Goal: Communication & Community: Share content

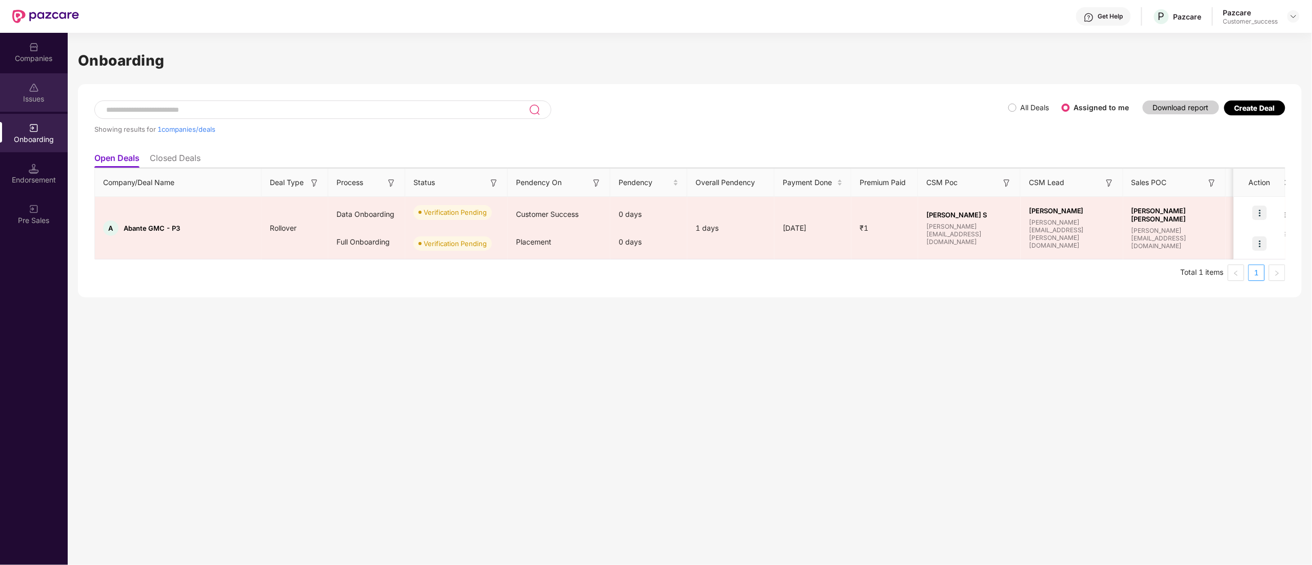
click at [21, 96] on div "Issues" at bounding box center [34, 99] width 68 height 10
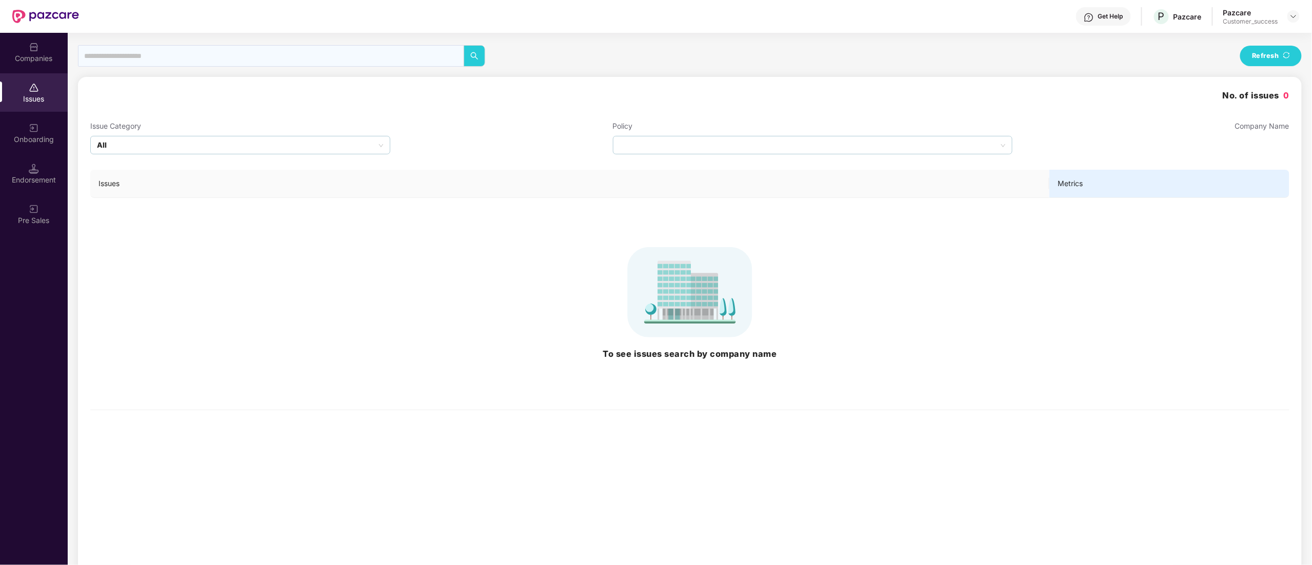
click at [39, 55] on div "Companies" at bounding box center [34, 58] width 68 height 10
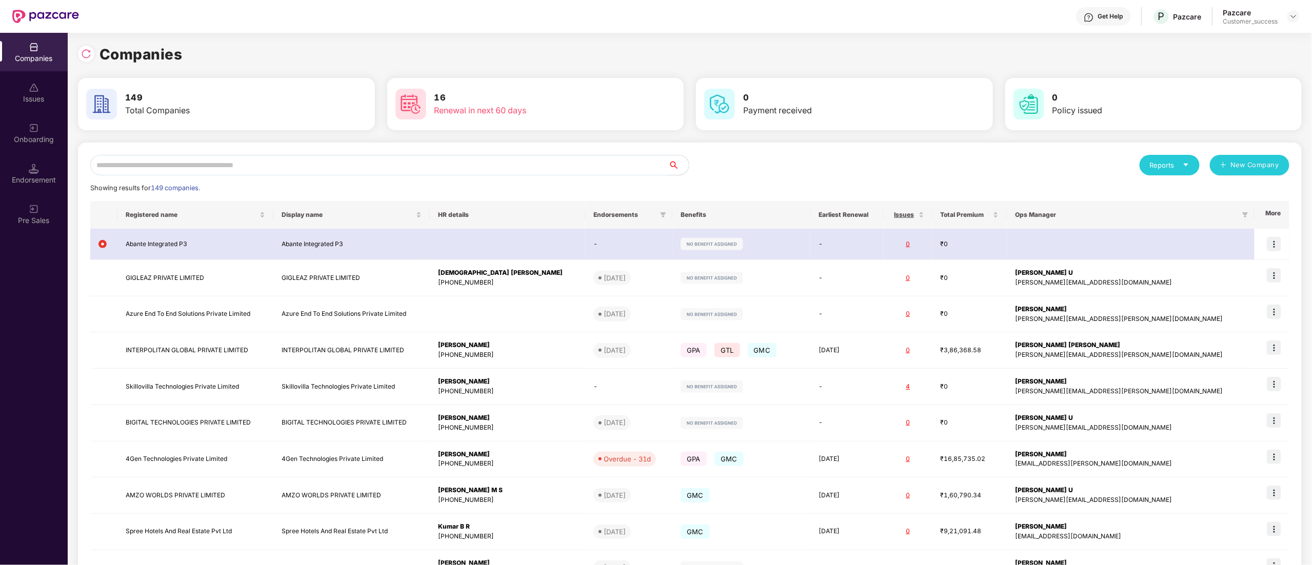
click at [151, 150] on div "Reports New Company Showing results for 149 companies. Registered name Display …" at bounding box center [690, 389] width 1224 height 493
click at [152, 166] on input "text" at bounding box center [379, 165] width 578 height 21
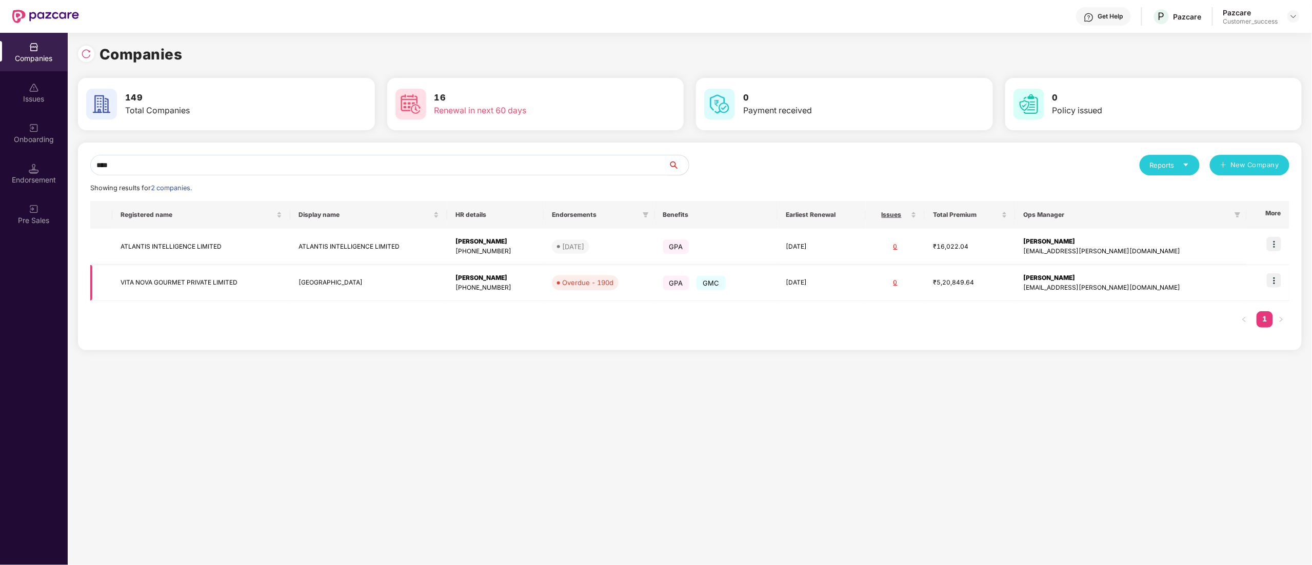
type input "****"
click at [1272, 279] on img at bounding box center [1274, 280] width 14 height 14
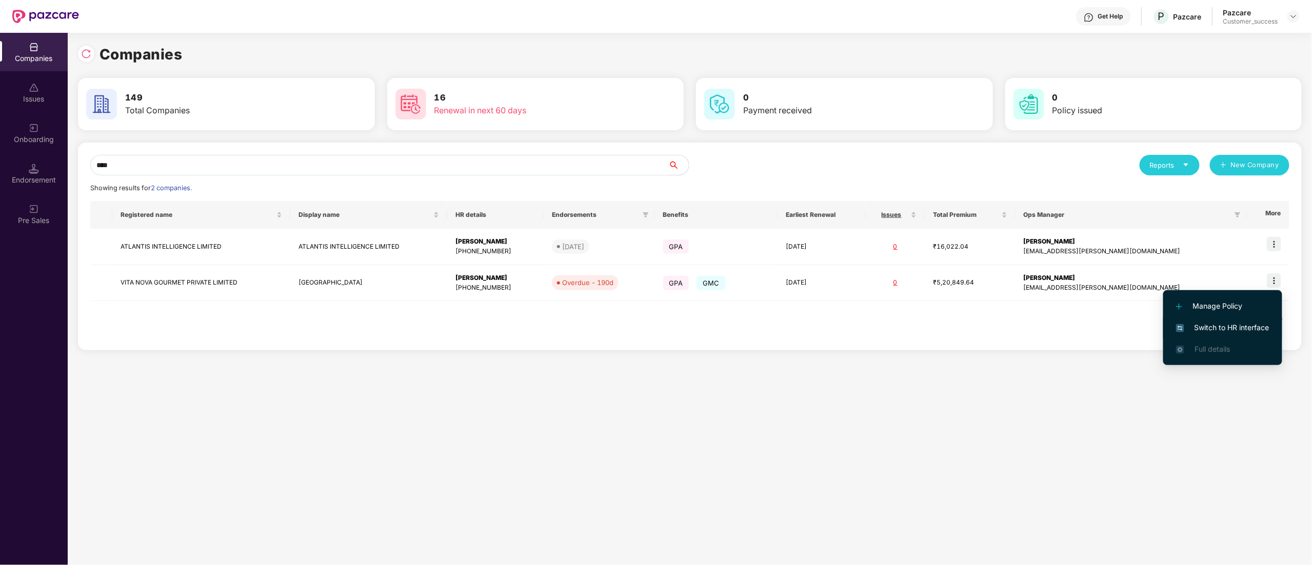
click at [1254, 324] on span "Switch to HR interface" at bounding box center [1222, 327] width 93 height 11
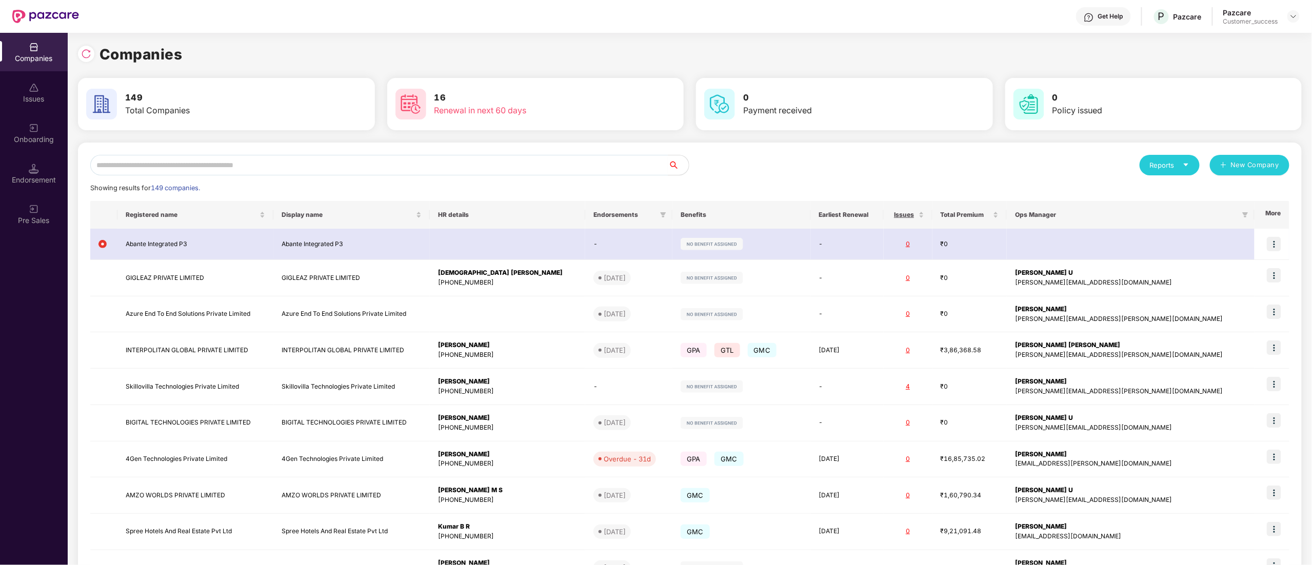
click at [118, 151] on div "Reports New Company Showing results for 149 companies. Registered name Display …" at bounding box center [690, 389] width 1224 height 493
click at [125, 168] on input "text" at bounding box center [379, 165] width 578 height 21
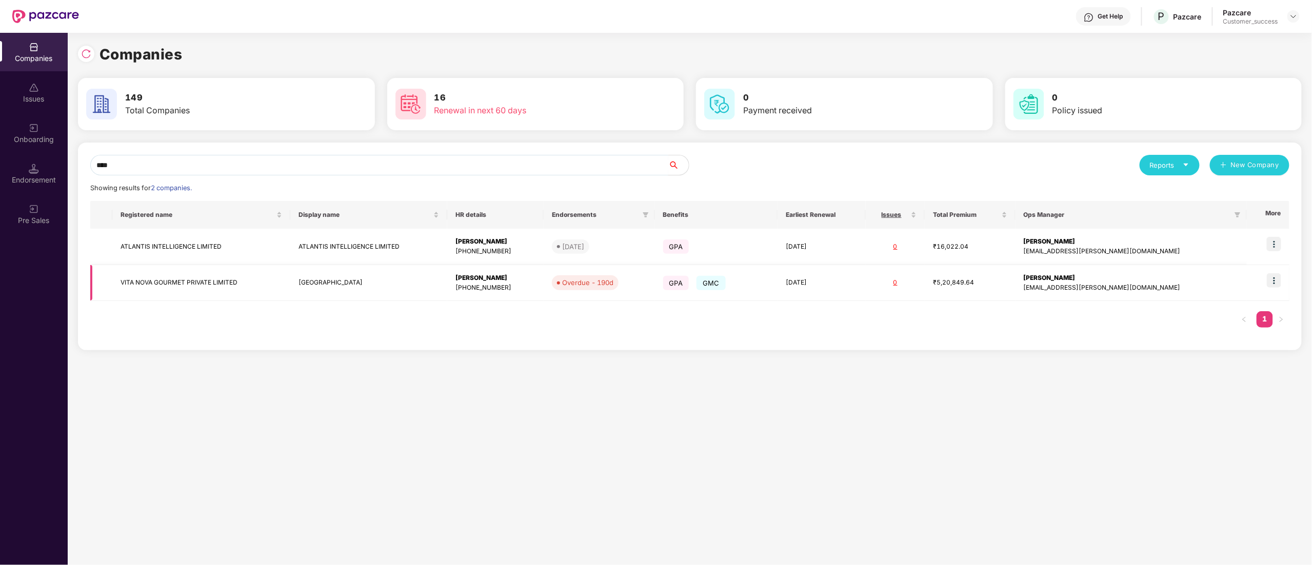
type input "****"
click at [194, 274] on td "VITA NOVA GOURMET PRIVATE LIMITED" at bounding box center [201, 283] width 178 height 36
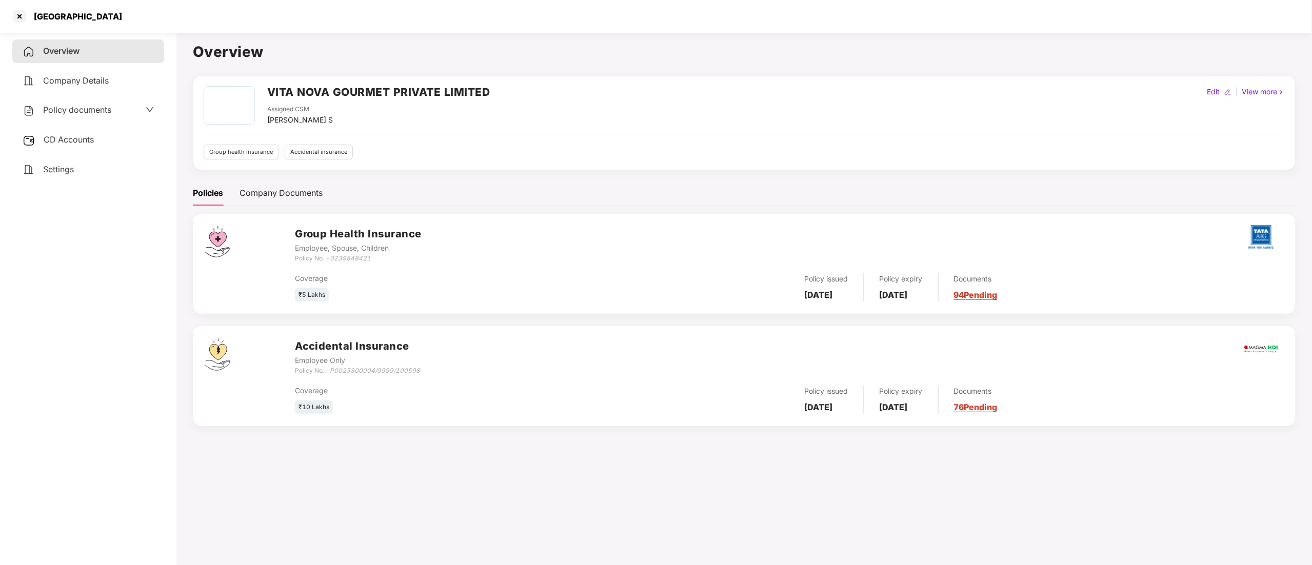
click at [79, 114] on div "Policy documents" at bounding box center [67, 110] width 89 height 13
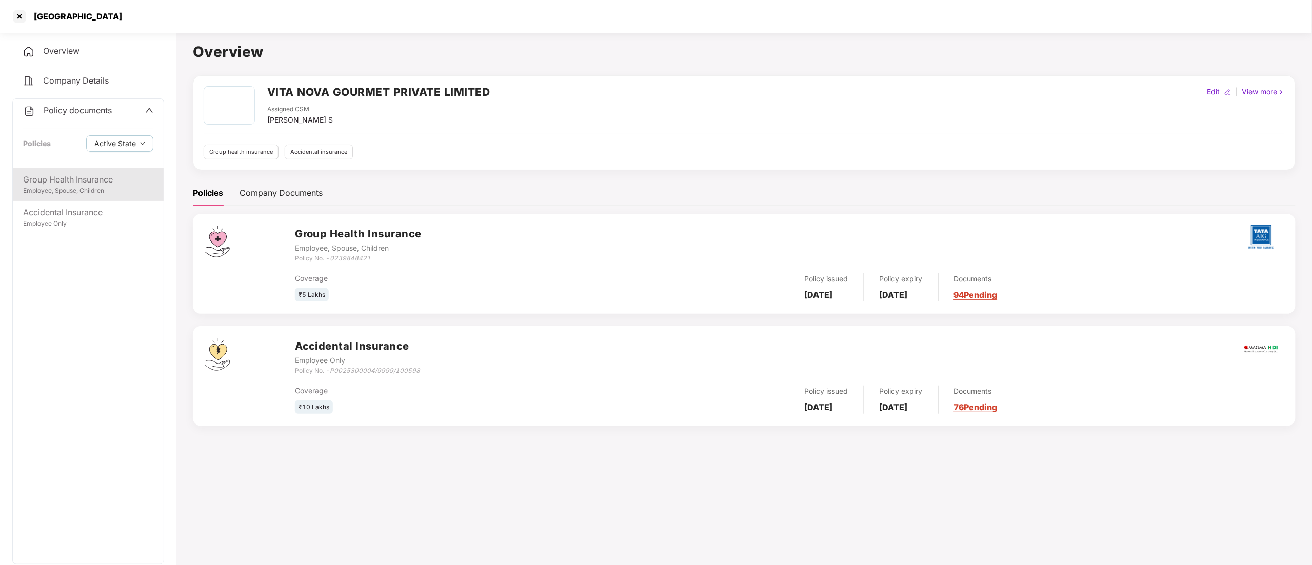
click at [64, 187] on div "Employee, Spouse, Children" at bounding box center [88, 191] width 130 height 10
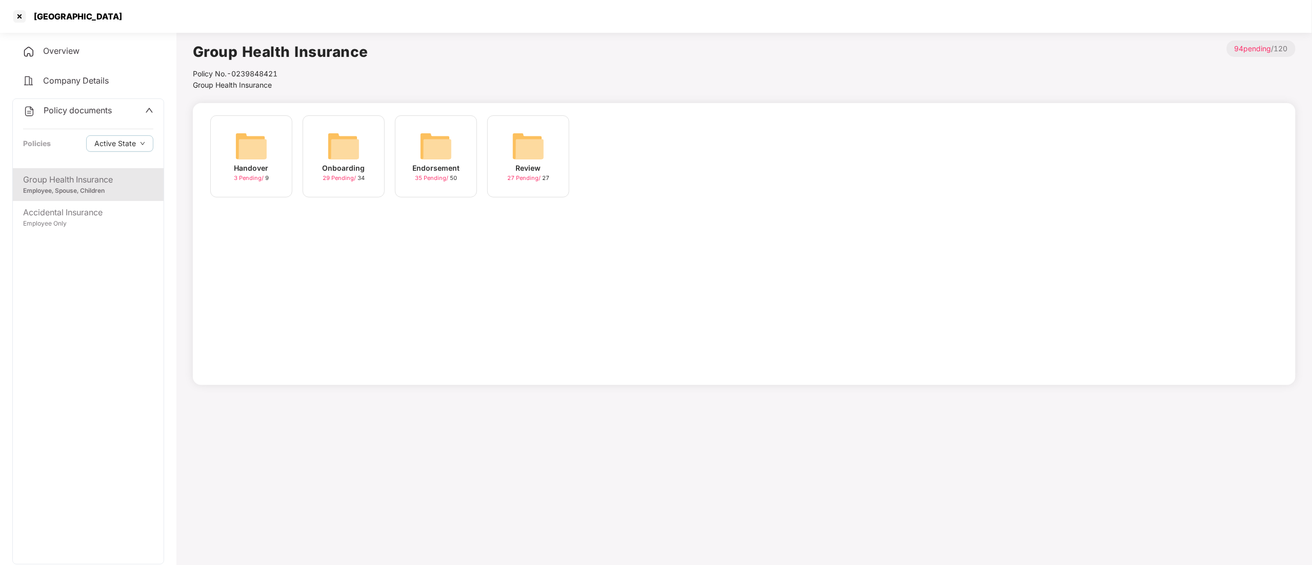
click at [431, 164] on div "Endorsement" at bounding box center [435, 168] width 47 height 11
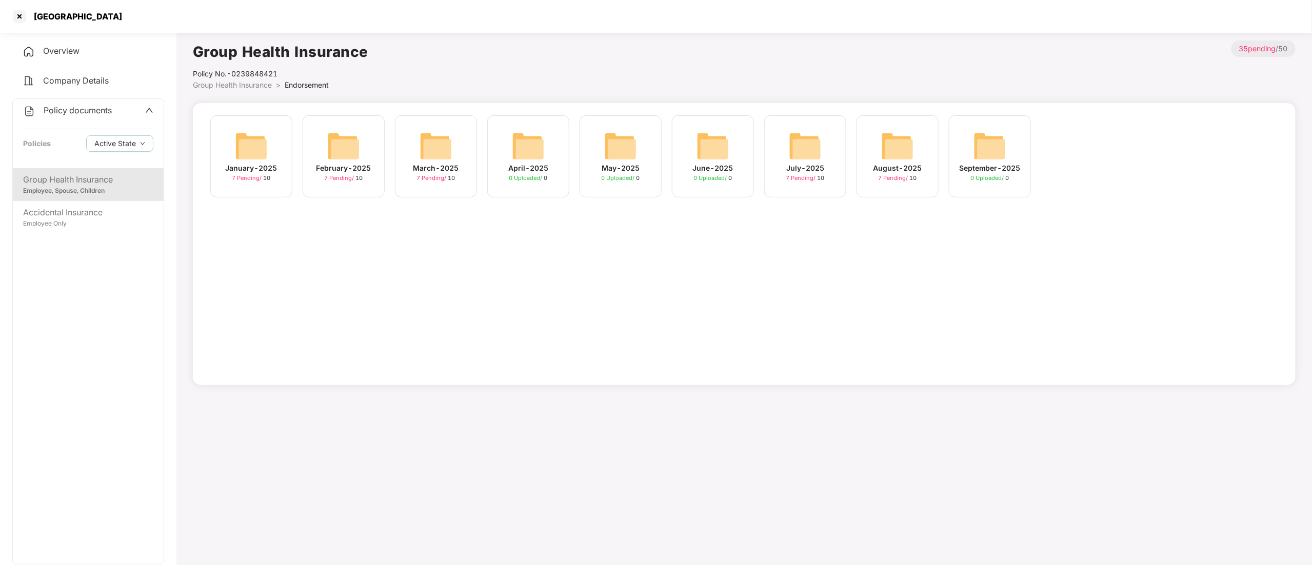
click at [806, 167] on div "July-2025" at bounding box center [805, 168] width 38 height 11
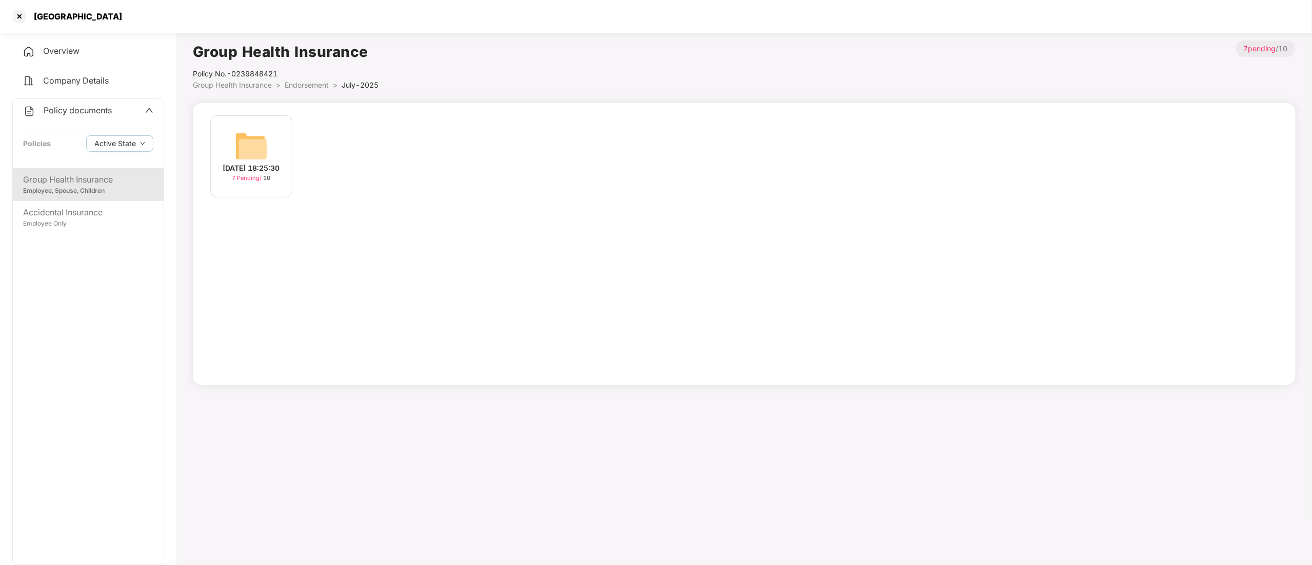
click at [271, 163] on div "[DATE] 18:25:30" at bounding box center [251, 168] width 57 height 11
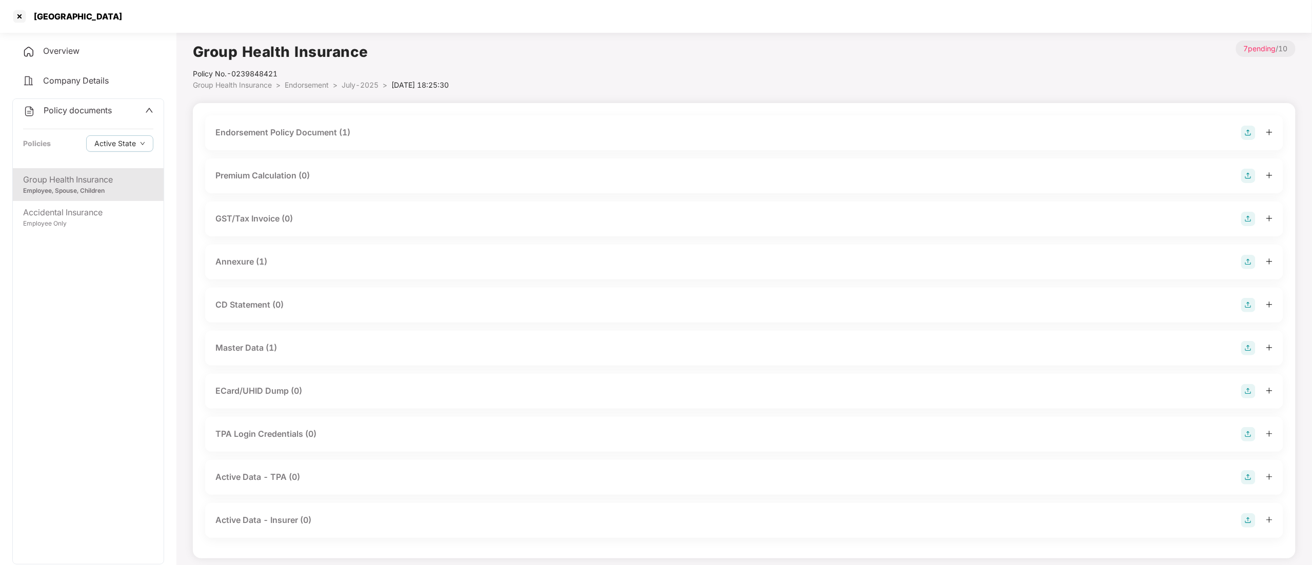
click at [314, 133] on div "Endorsement Policy Document (1)" at bounding box center [282, 132] width 135 height 13
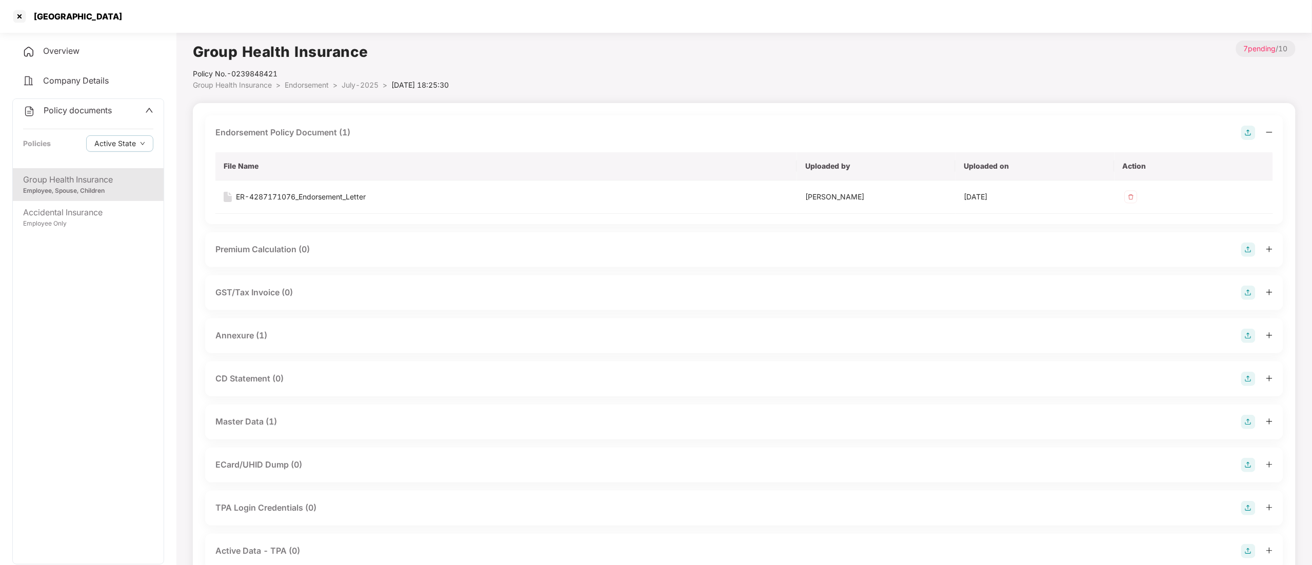
click at [255, 330] on div "Annexure (1)" at bounding box center [241, 335] width 52 height 13
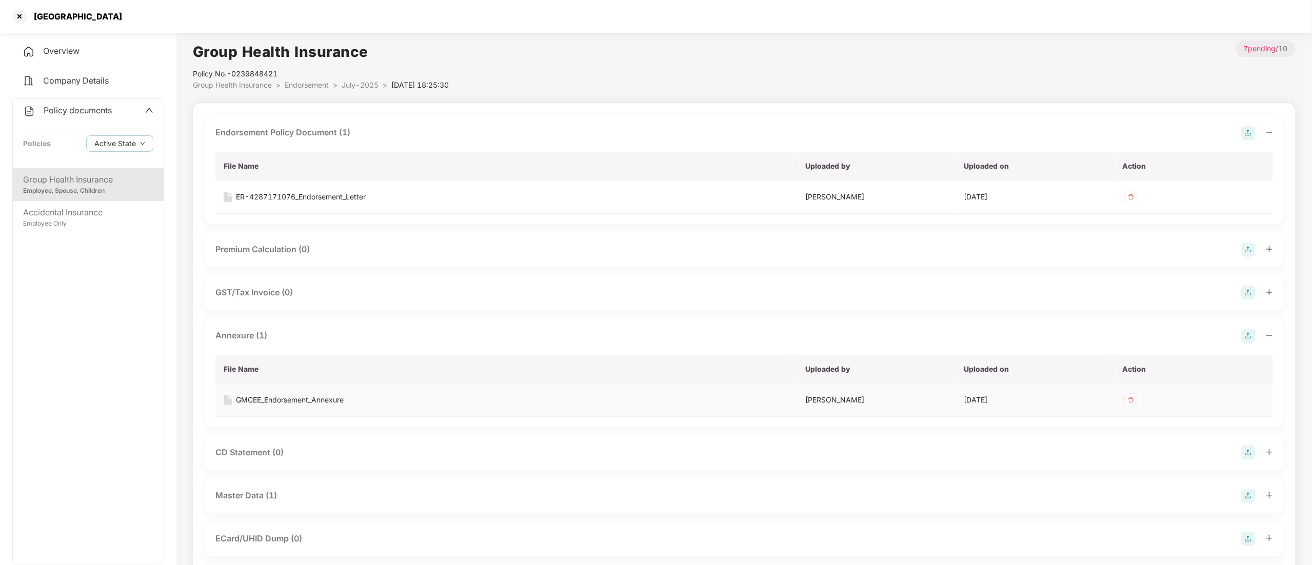
click at [308, 400] on div "GMCEE_Endorsement_Annexure" at bounding box center [290, 399] width 108 height 11
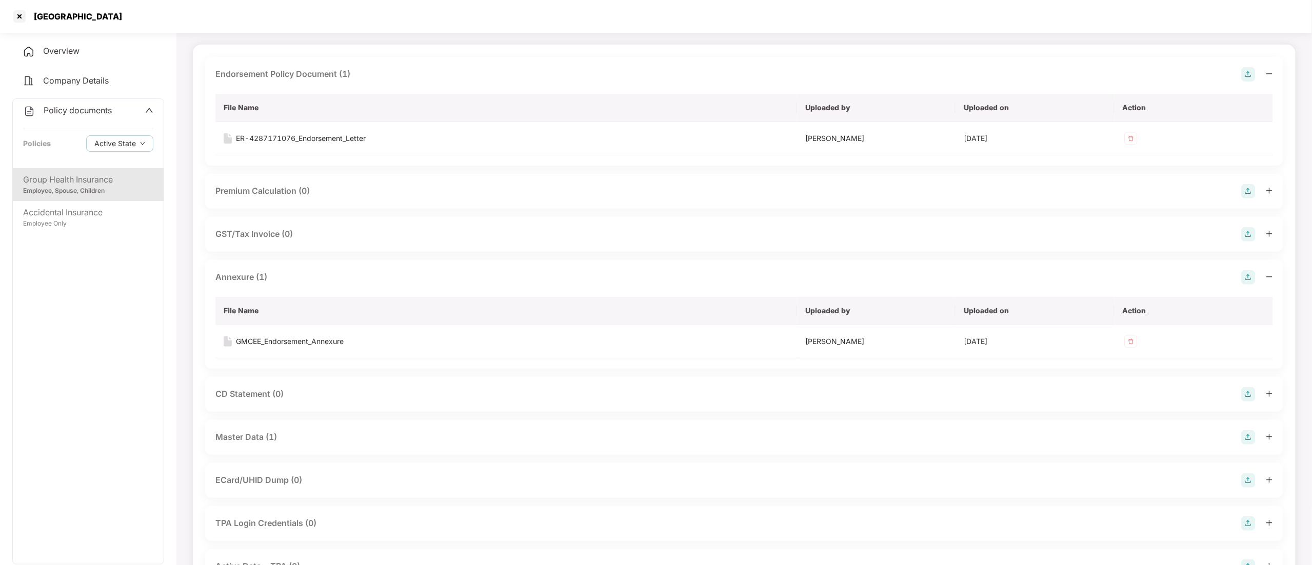
scroll to position [103, 0]
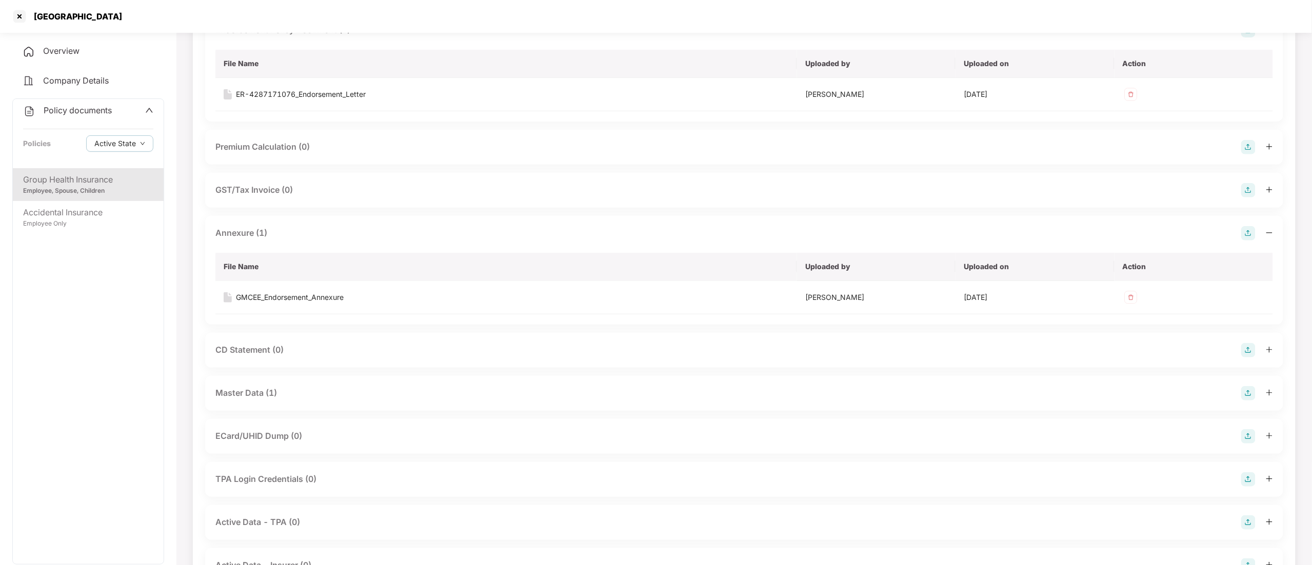
click at [79, 187] on div "Employee, Spouse, Children" at bounding box center [88, 191] width 130 height 10
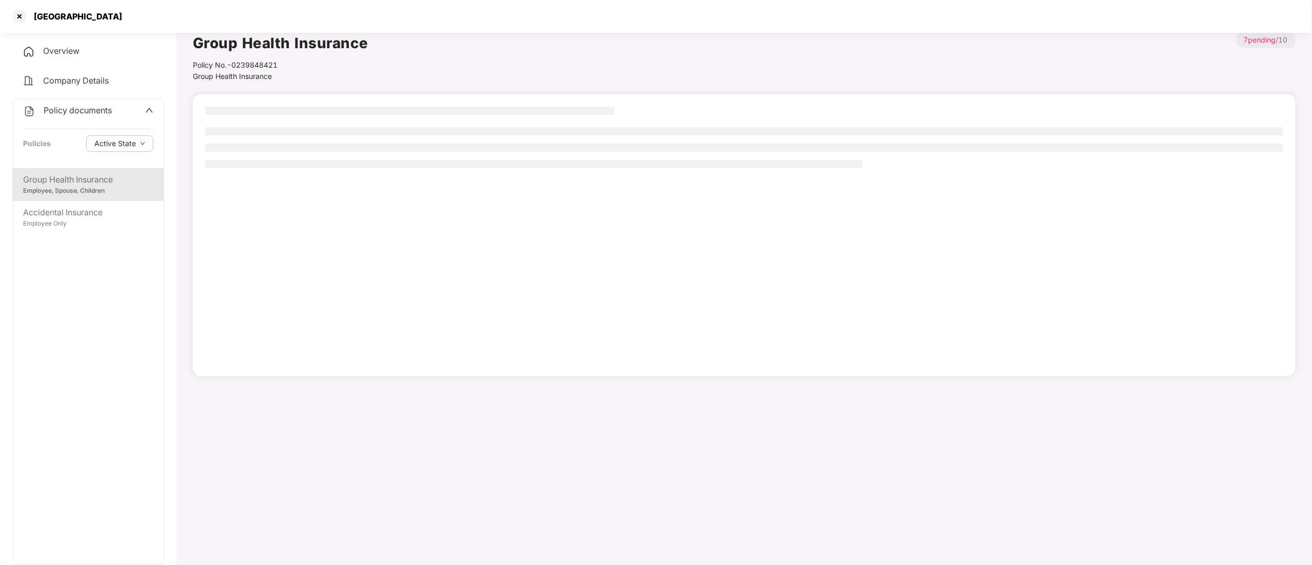
scroll to position [0, 0]
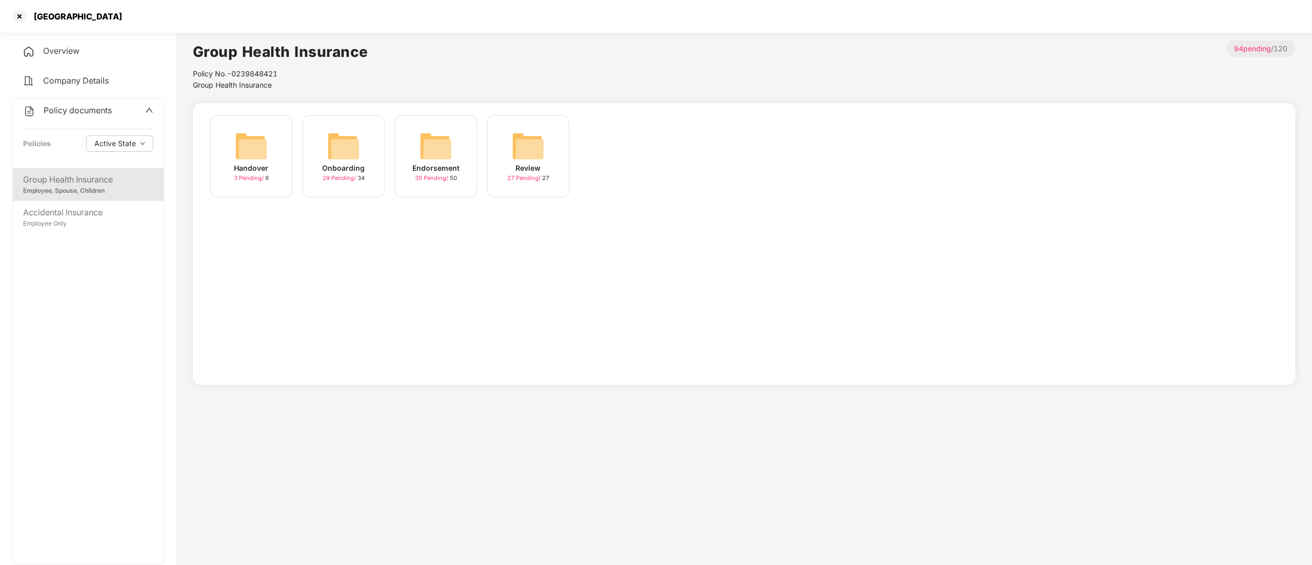
click at [446, 150] on img at bounding box center [436, 146] width 33 height 33
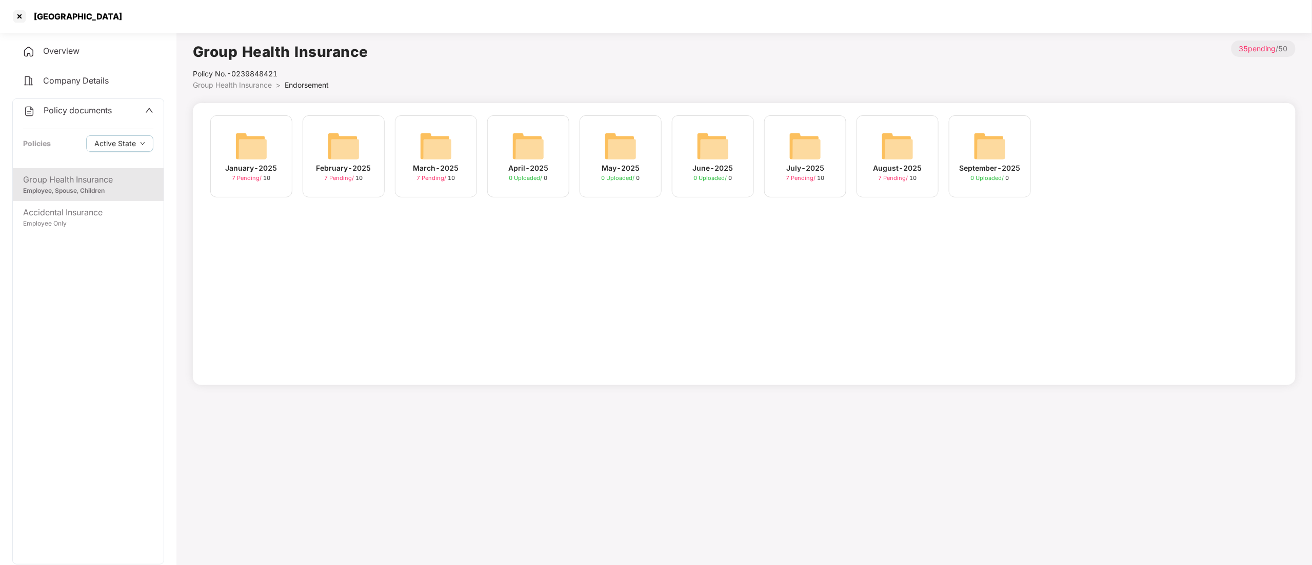
click at [897, 154] on img at bounding box center [897, 146] width 33 height 33
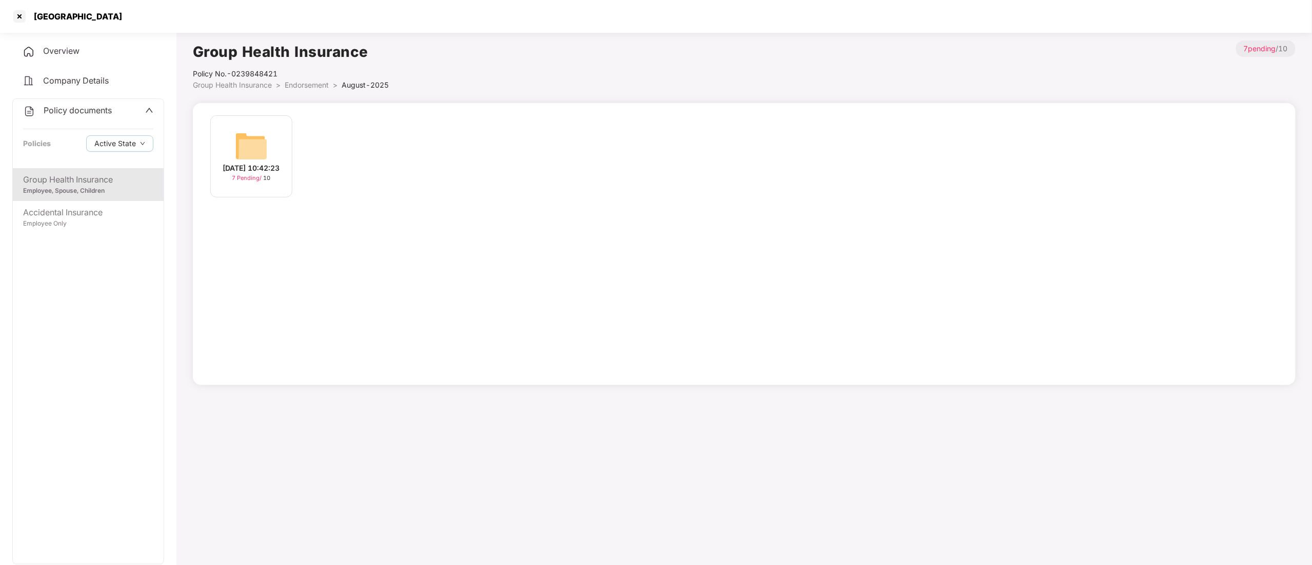
click at [249, 119] on div "[DATE] 10:42:23 7 Pending / 10" at bounding box center [251, 156] width 82 height 82
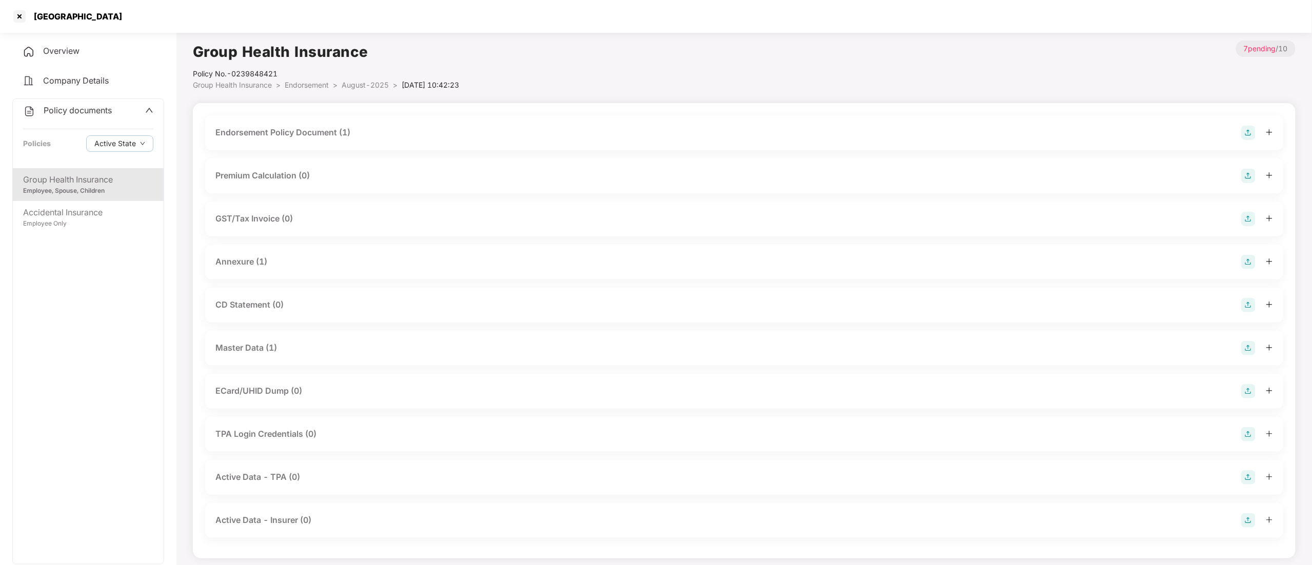
click at [265, 350] on div "Master Data (1)" at bounding box center [246, 348] width 62 height 13
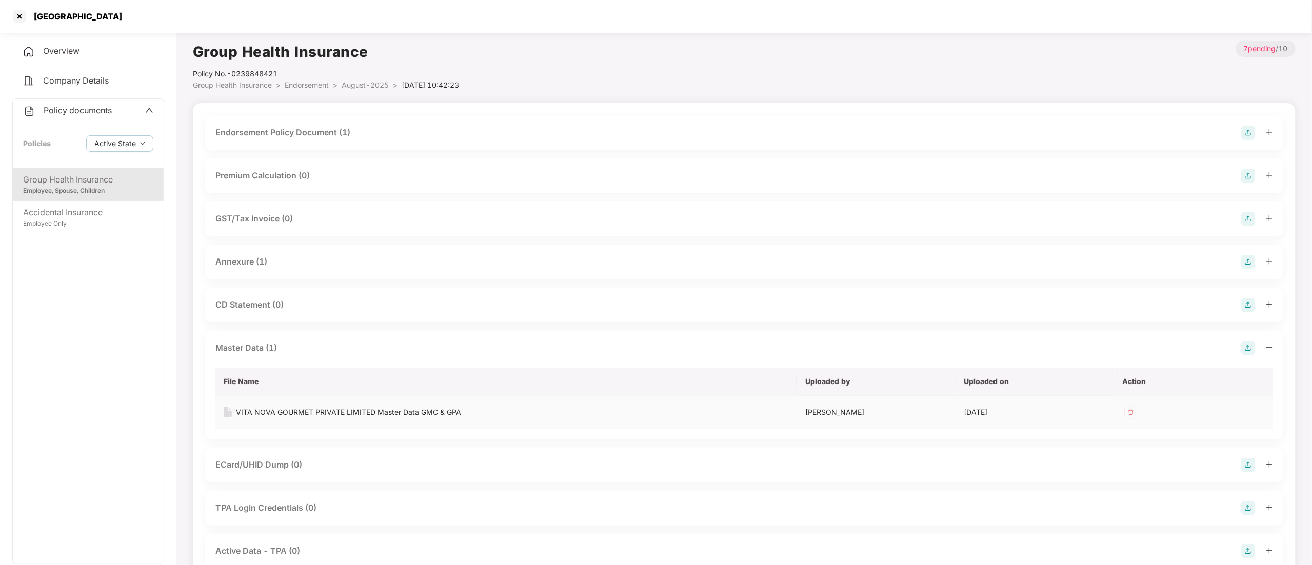
click at [405, 407] on div "VITA NOVA GOURMET PRIVATE LIMITED Master Data GMC & GPA" at bounding box center [348, 412] width 225 height 11
click at [260, 270] on div "Annexure (1)" at bounding box center [744, 262] width 1078 height 35
click at [253, 262] on div "Annexure (1)" at bounding box center [241, 261] width 52 height 13
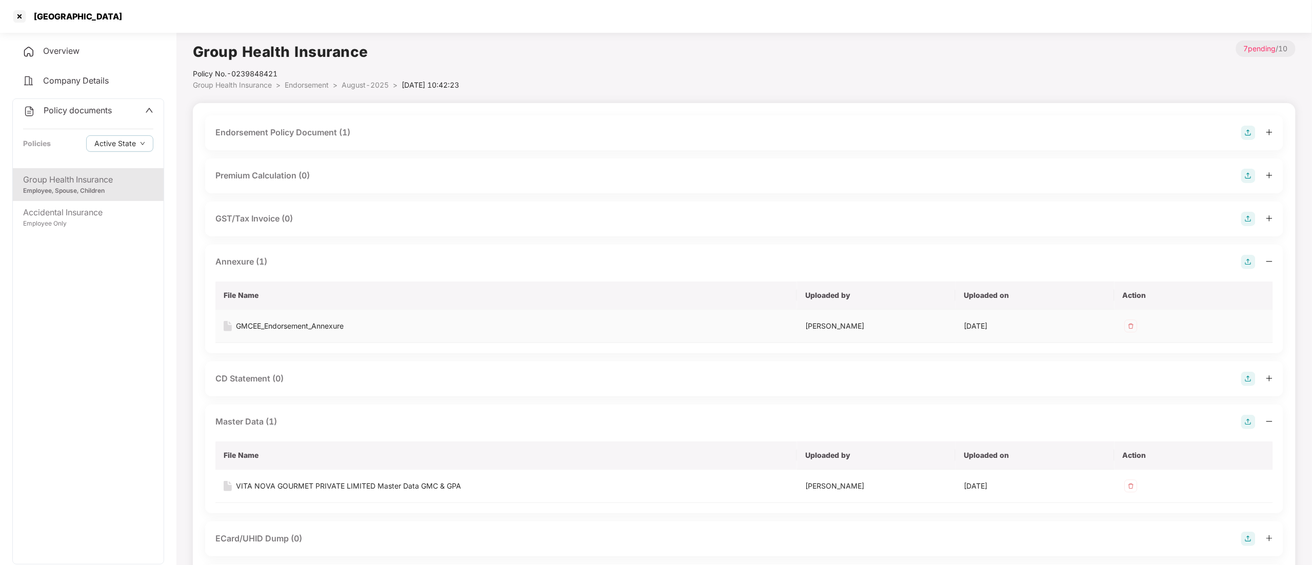
click at [284, 323] on div "GMCEE_Endorsement_Annexure" at bounding box center [290, 326] width 108 height 11
click at [21, 21] on div at bounding box center [19, 16] width 16 height 16
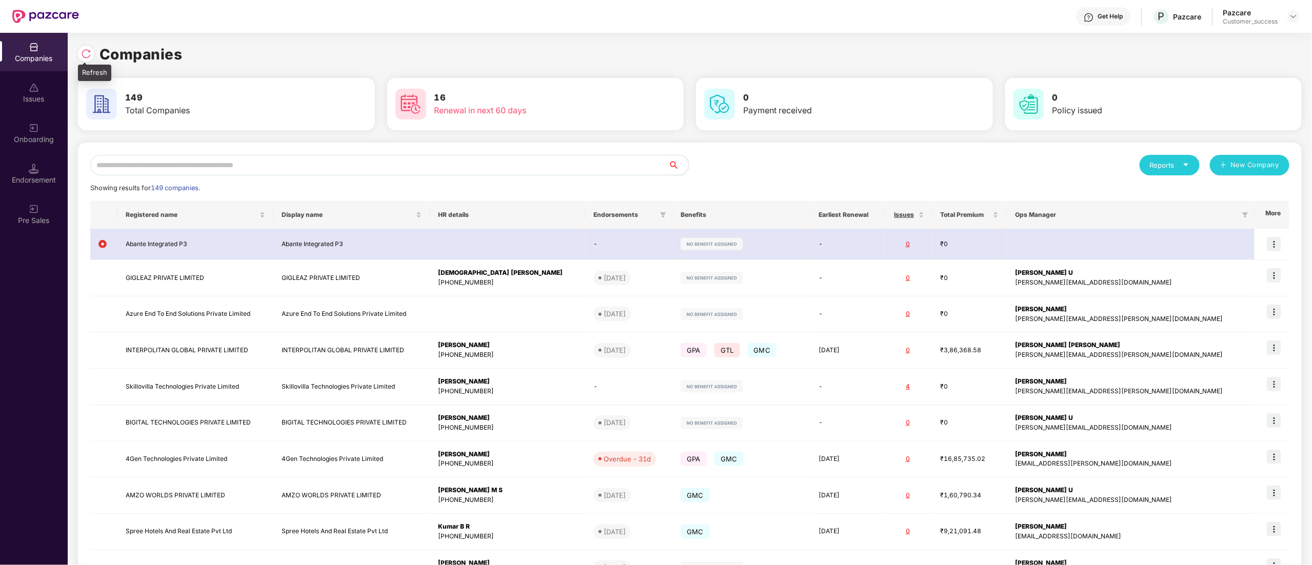
click at [89, 56] on img at bounding box center [86, 54] width 10 height 10
click at [89, 56] on div at bounding box center [84, 53] width 12 height 9
click at [334, 166] on input "text" at bounding box center [379, 165] width 578 height 21
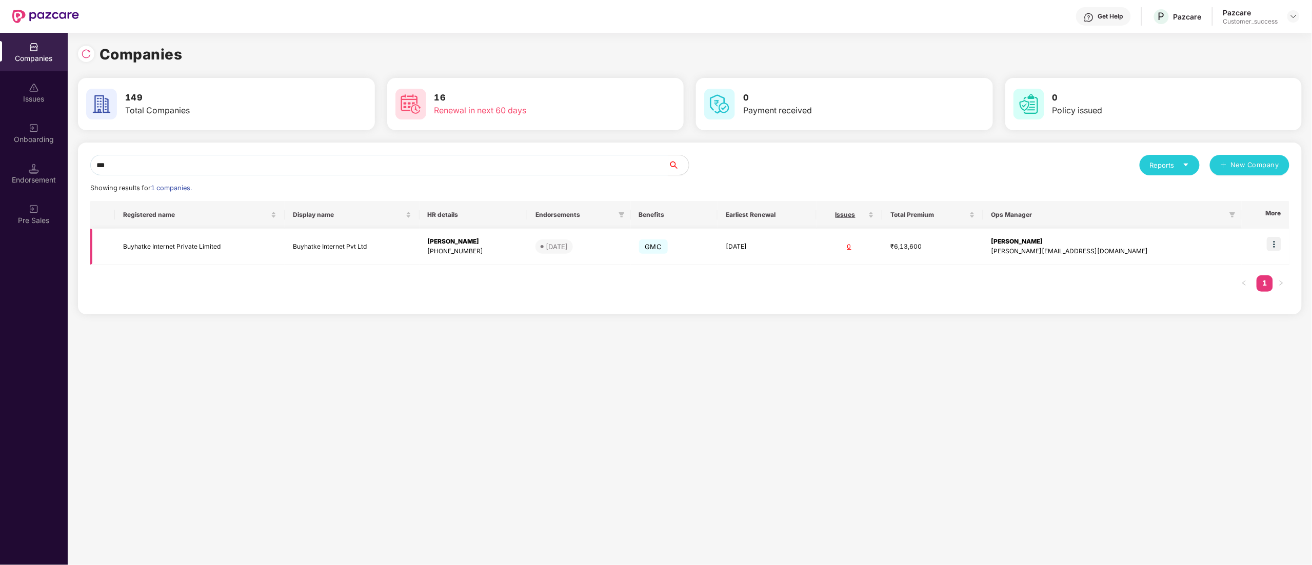
type input "***"
click at [1272, 244] on img at bounding box center [1274, 244] width 14 height 14
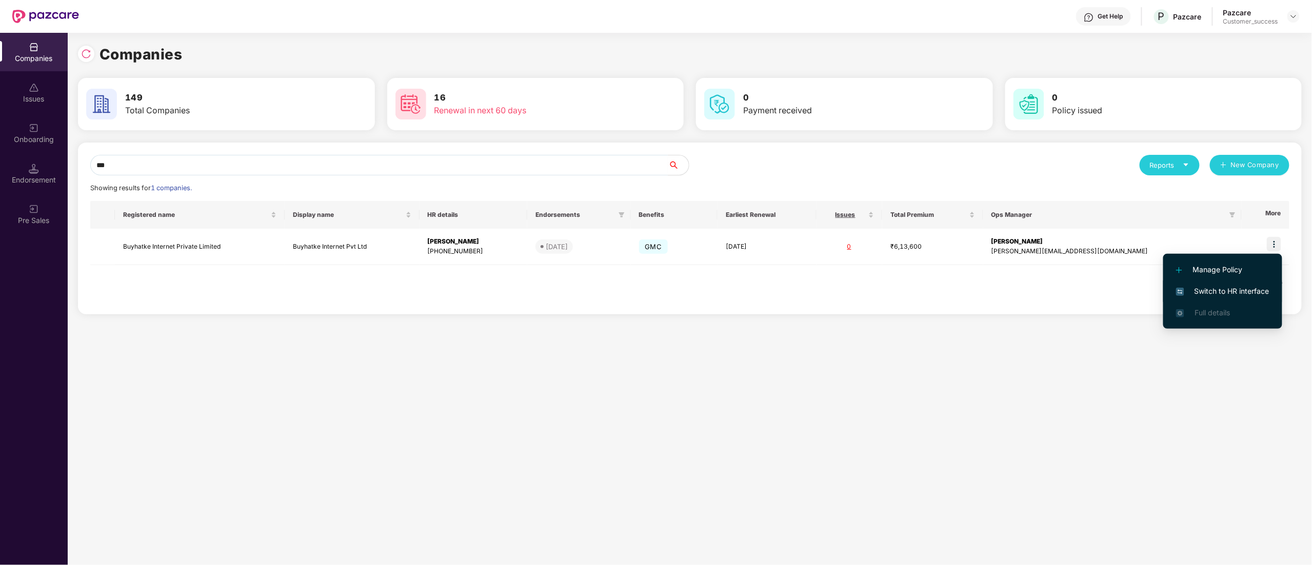
click at [1246, 287] on span "Switch to HR interface" at bounding box center [1222, 291] width 93 height 11
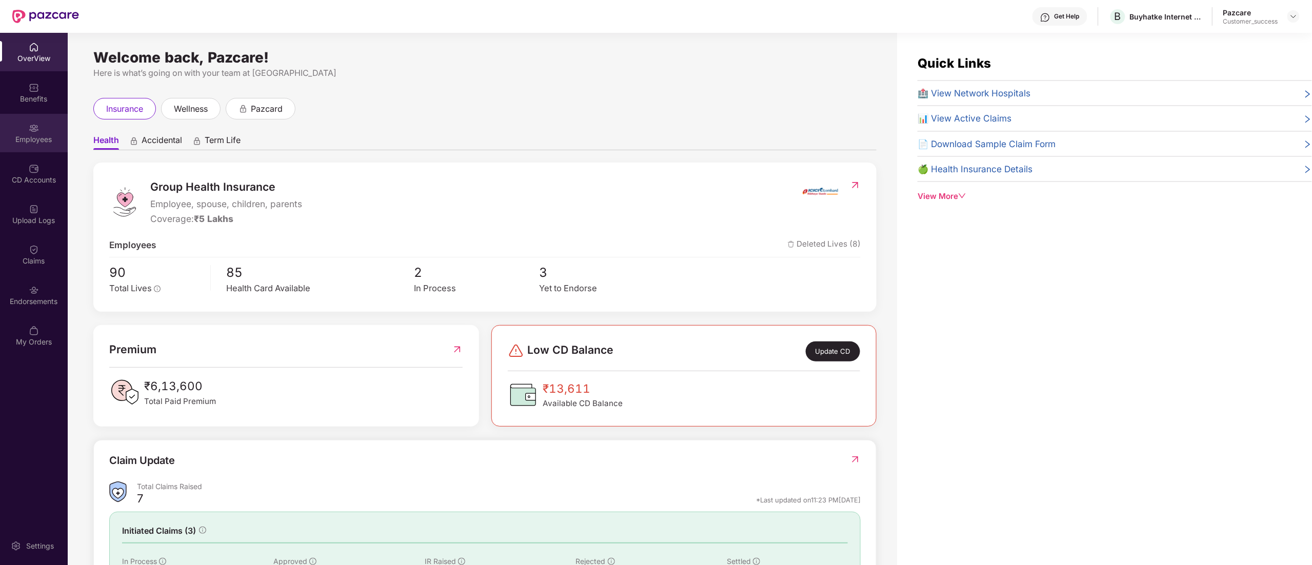
click at [34, 138] on div "Employees" at bounding box center [34, 139] width 68 height 10
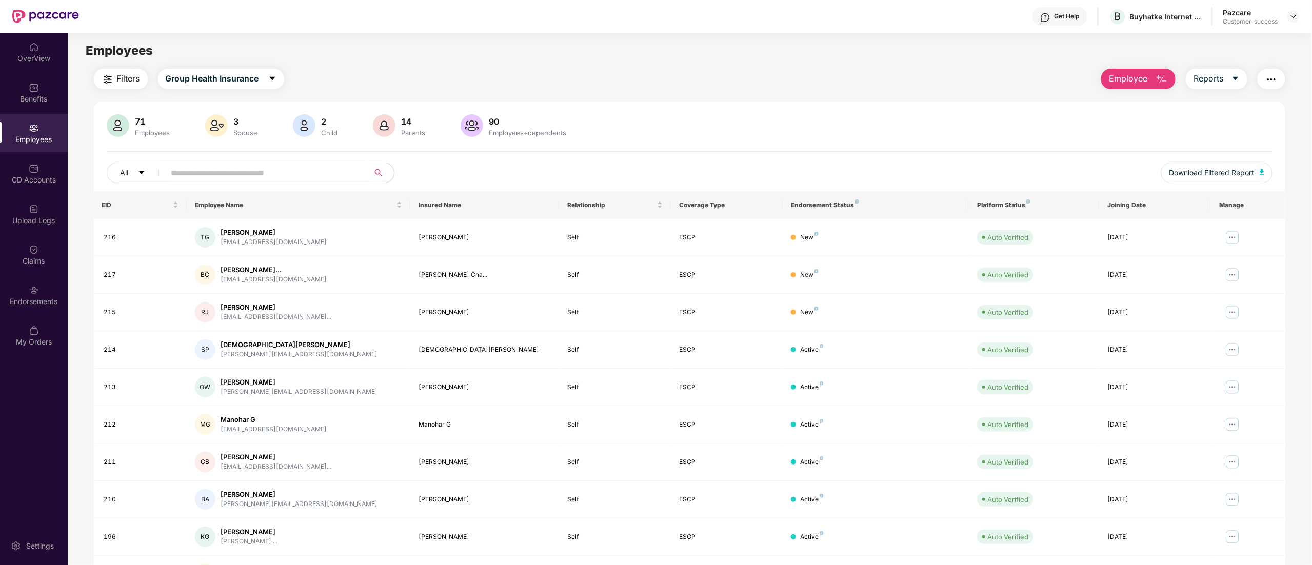
click at [218, 167] on input "text" at bounding box center [263, 172] width 184 height 15
paste input "**********"
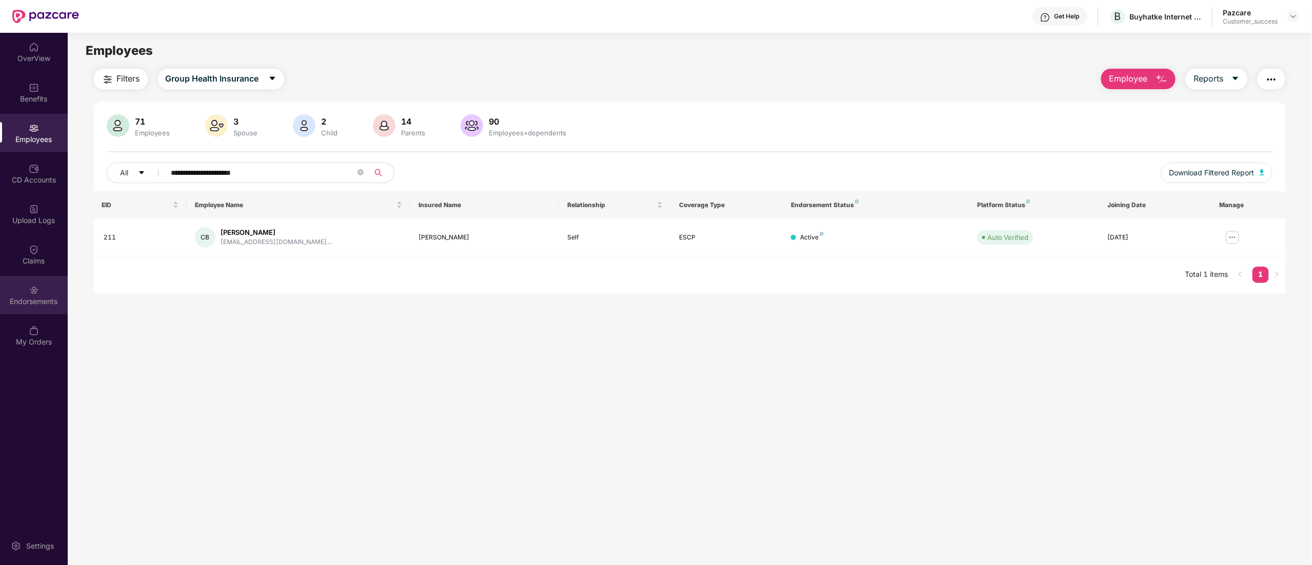
type input "**********"
click at [25, 292] on div "Endorsements" at bounding box center [34, 295] width 68 height 38
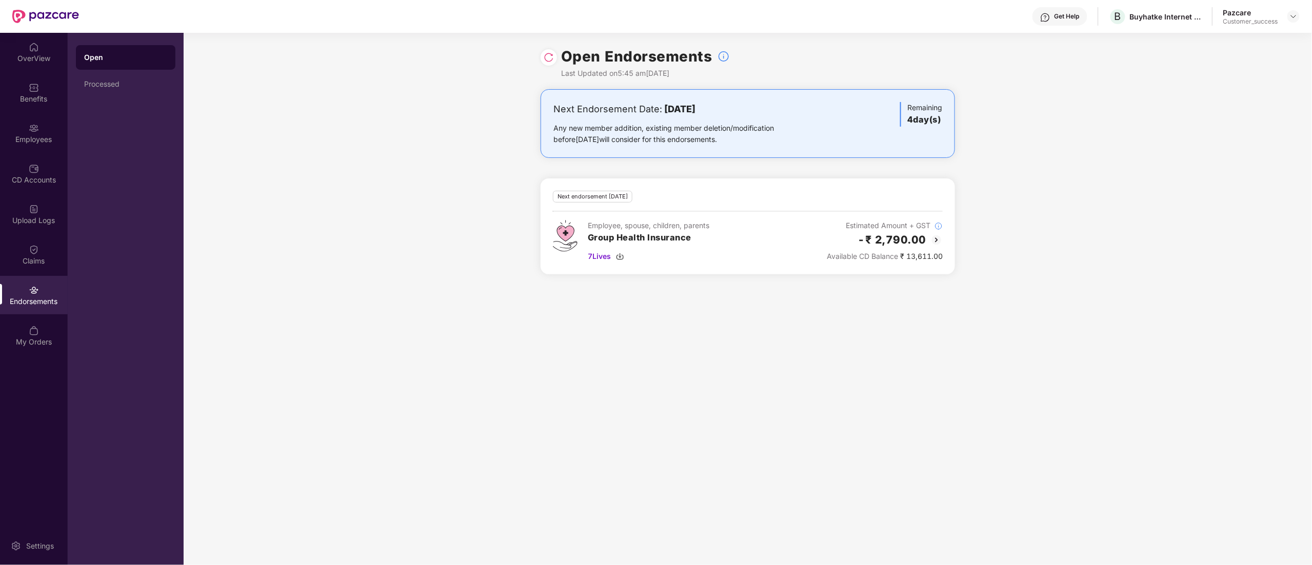
click at [934, 237] on img at bounding box center [936, 240] width 12 height 12
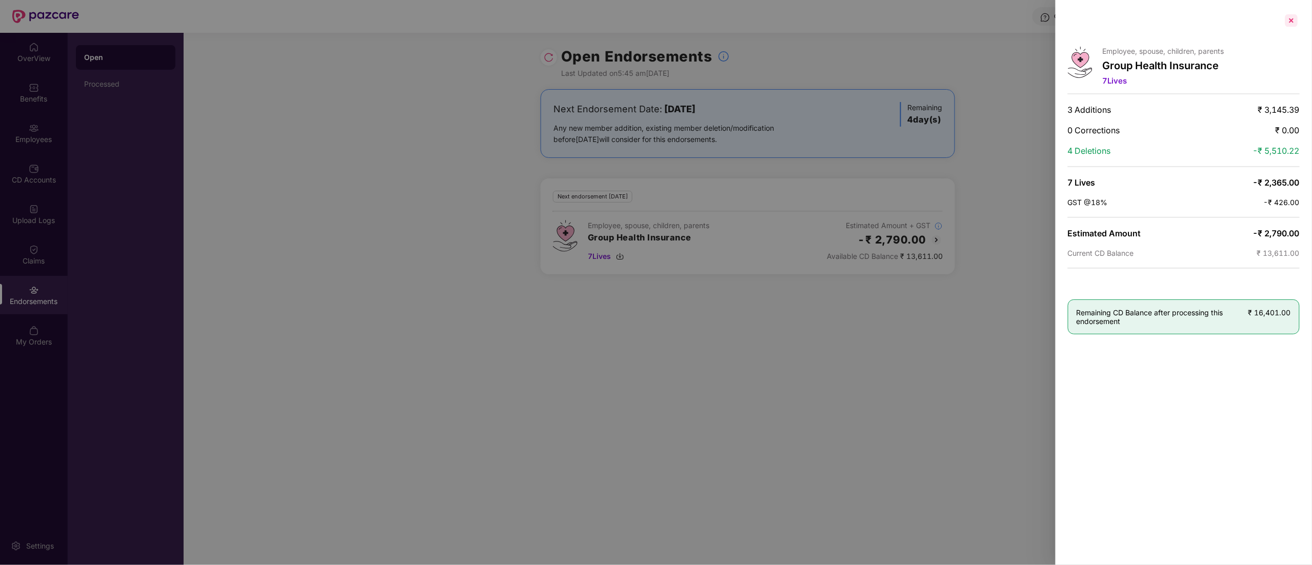
click at [1285, 22] on div at bounding box center [1291, 20] width 16 height 16
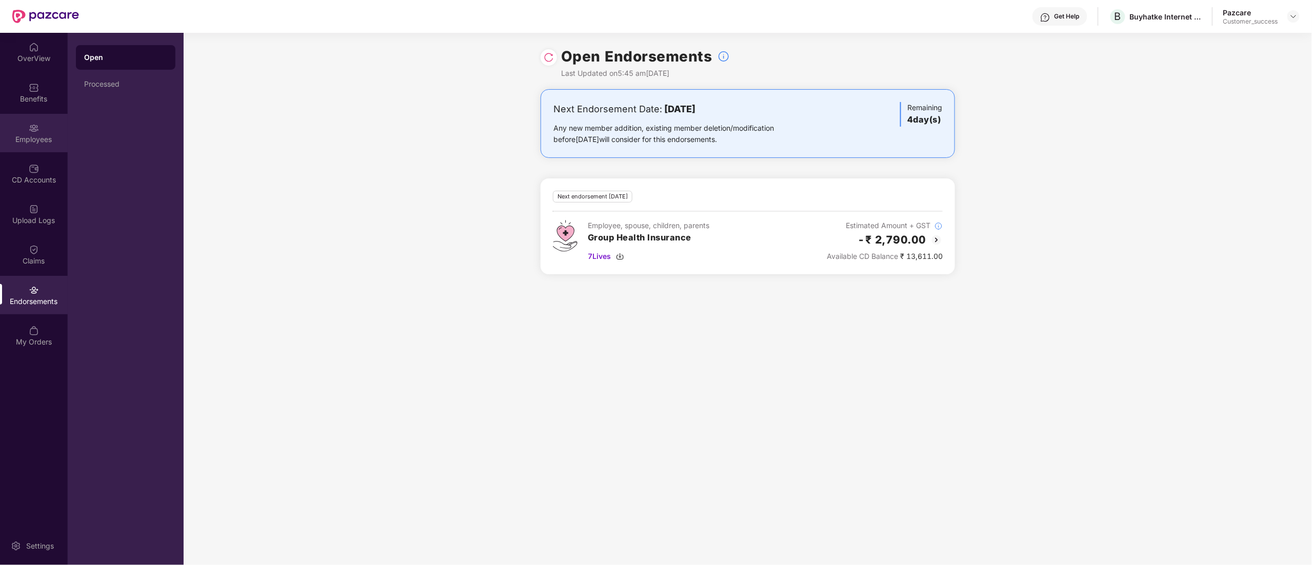
click at [39, 138] on div "Employees" at bounding box center [34, 139] width 68 height 10
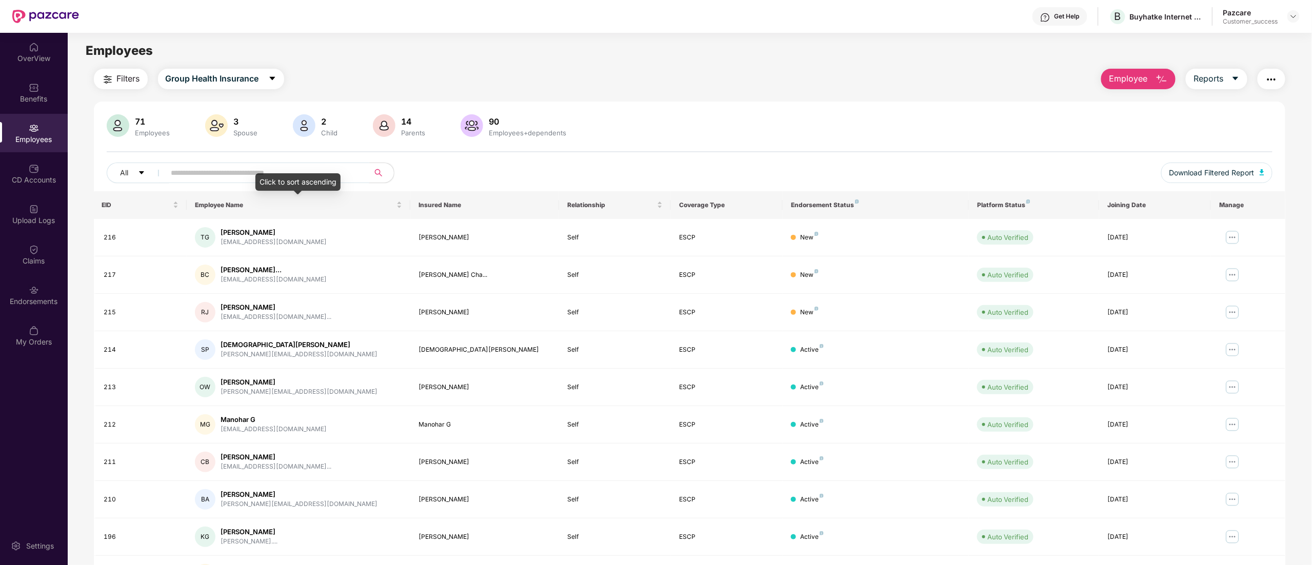
click at [211, 171] on input "text" at bounding box center [263, 172] width 184 height 15
paste input "**********"
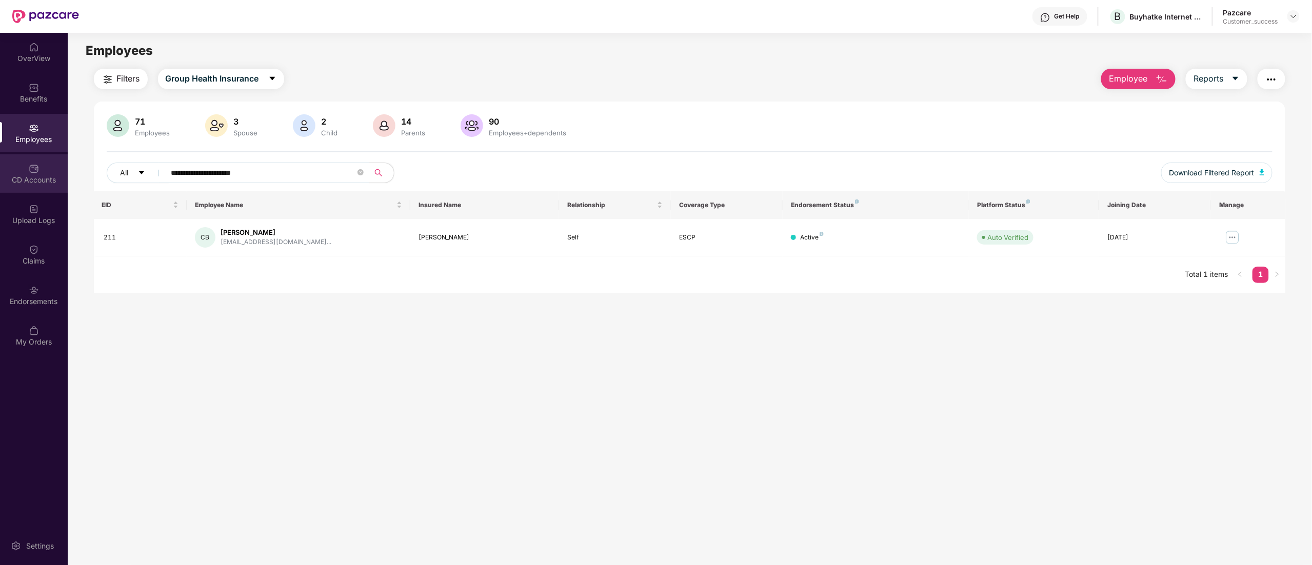
drag, startPoint x: 313, startPoint y: 178, endPoint x: 0, endPoint y: 162, distance: 313.3
click at [0, 162] on div "**********" at bounding box center [656, 299] width 1312 height 532
type input "***"
drag, startPoint x: 361, startPoint y: 173, endPoint x: 404, endPoint y: 164, distance: 44.2
click at [362, 173] on icon "close-circle" at bounding box center [360, 172] width 6 height 6
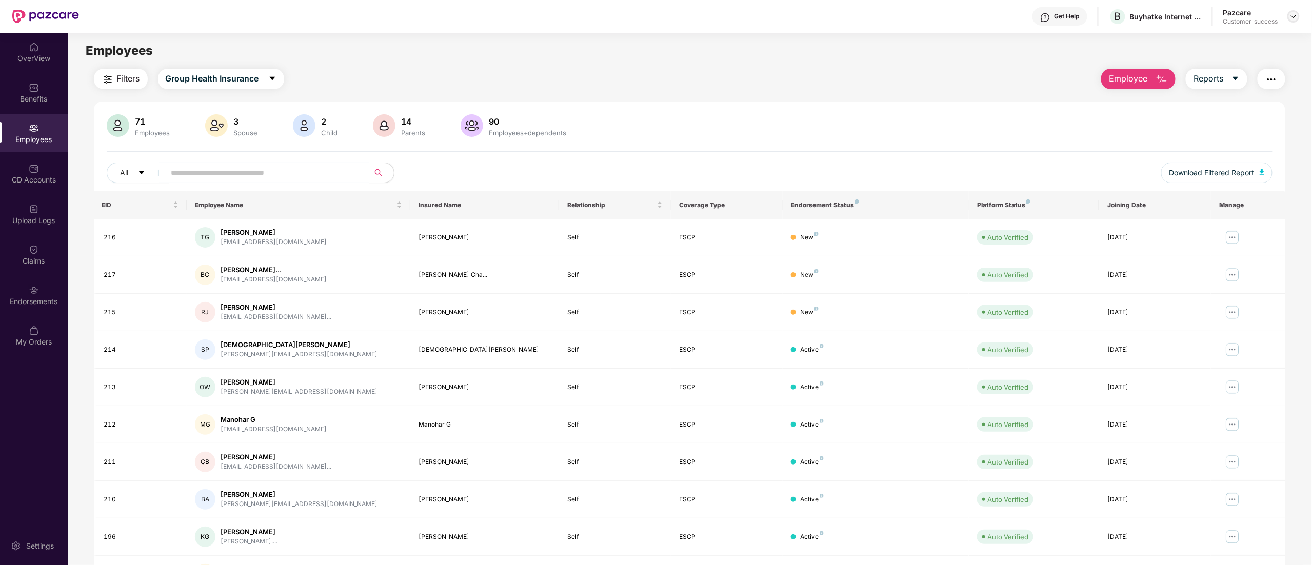
click at [1293, 16] on img at bounding box center [1293, 16] width 8 height 8
click at [1223, 40] on div "Switch to partner view" at bounding box center [1245, 41] width 133 height 20
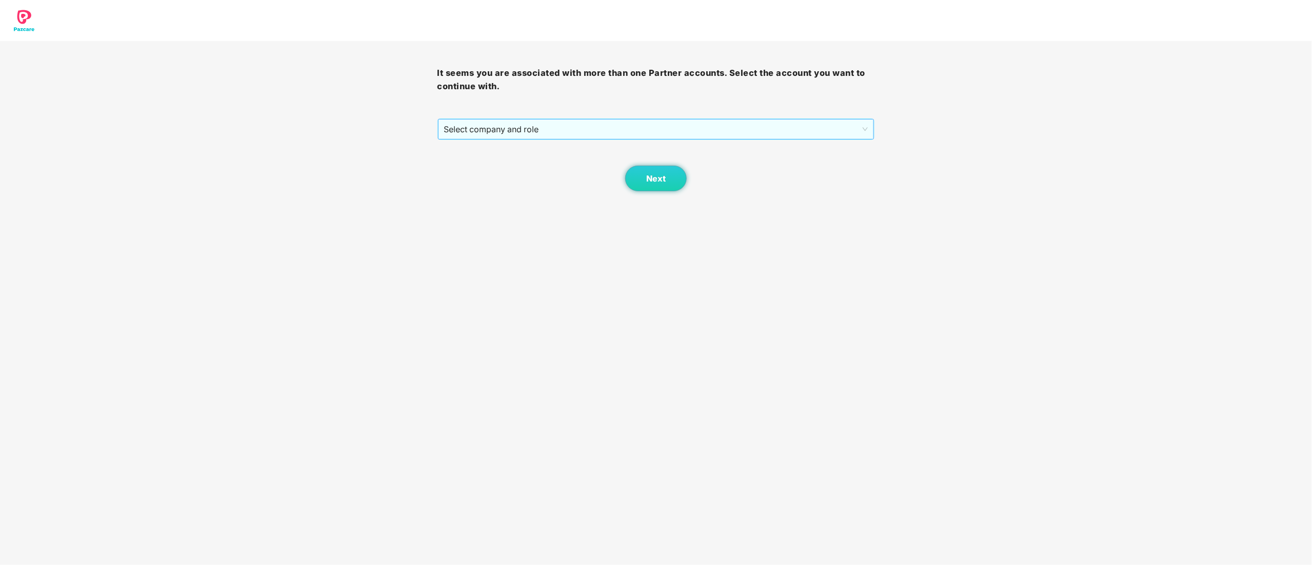
click at [507, 127] on span "Select company and role" at bounding box center [656, 128] width 424 height 19
click at [492, 168] on div "Pazcare - CUSTOMER_SUCCESS" at bounding box center [656, 166] width 425 height 11
click at [669, 184] on button "Next" at bounding box center [656, 179] width 62 height 26
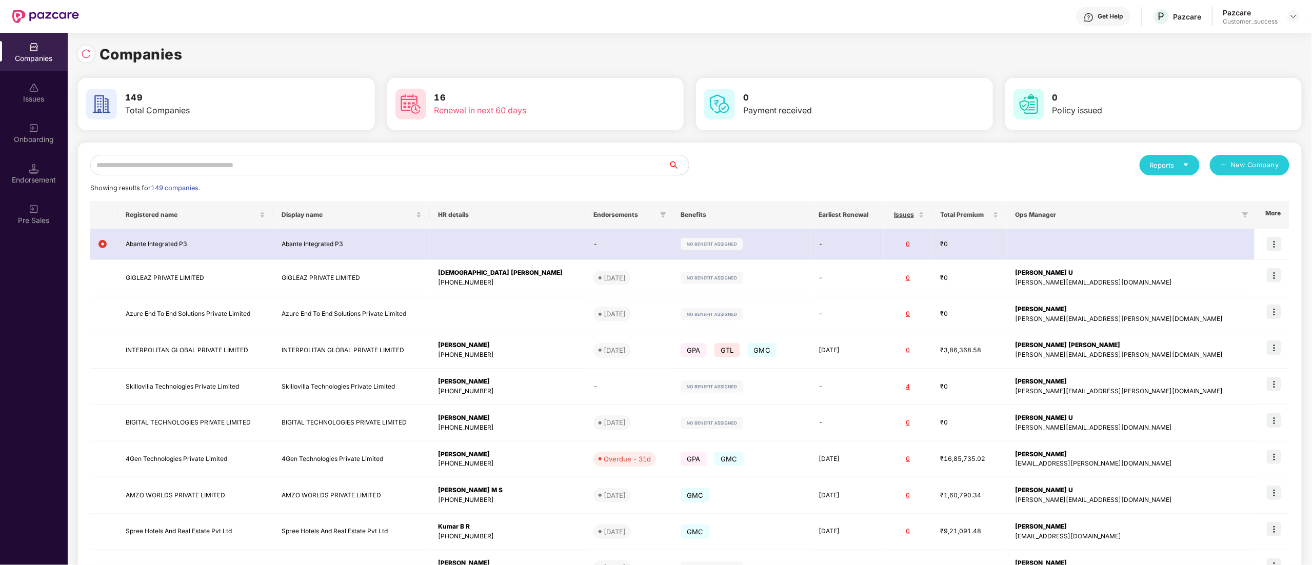
click at [314, 167] on input "text" at bounding box center [379, 165] width 578 height 21
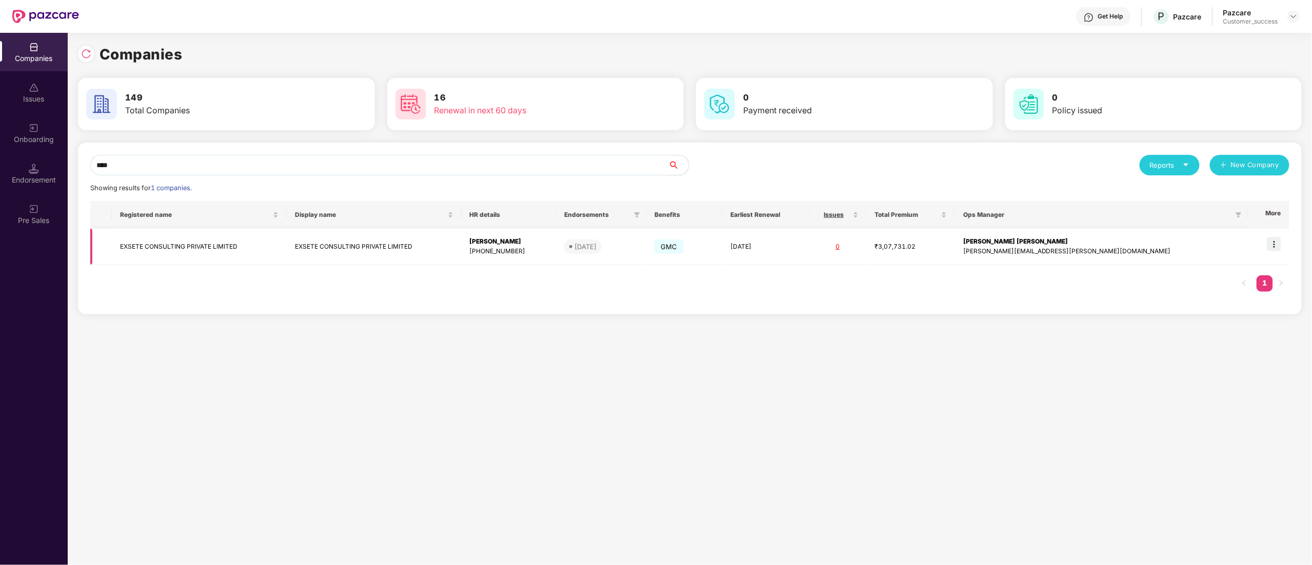
type input "****"
click at [1278, 249] on img at bounding box center [1274, 244] width 14 height 14
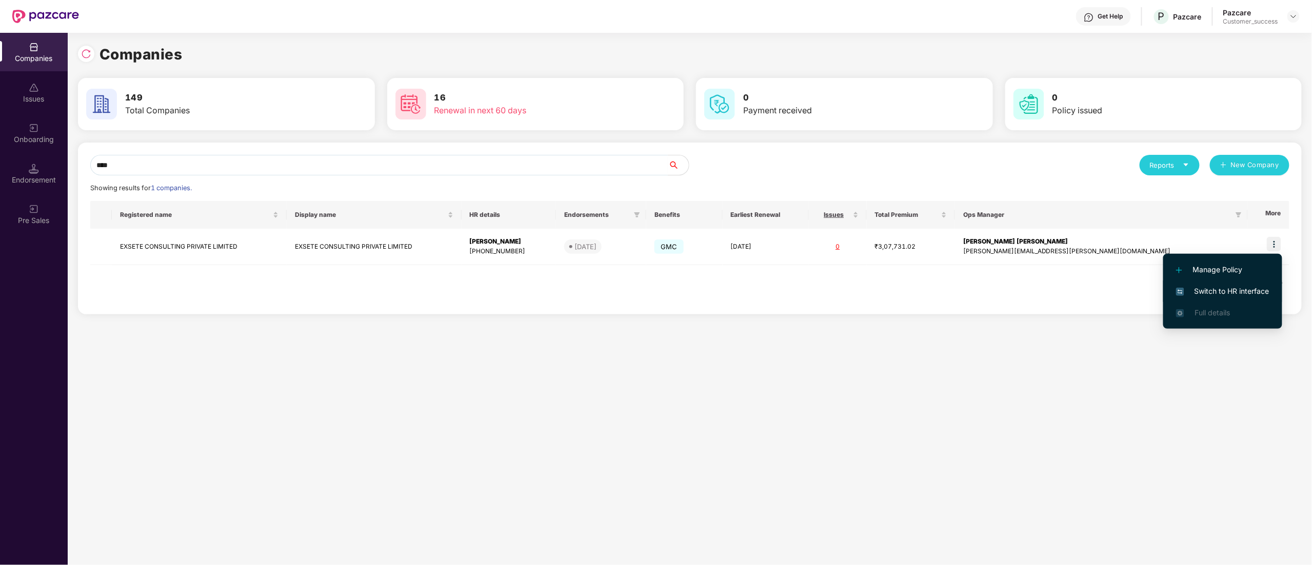
click at [1266, 286] on span "Switch to HR interface" at bounding box center [1222, 291] width 93 height 11
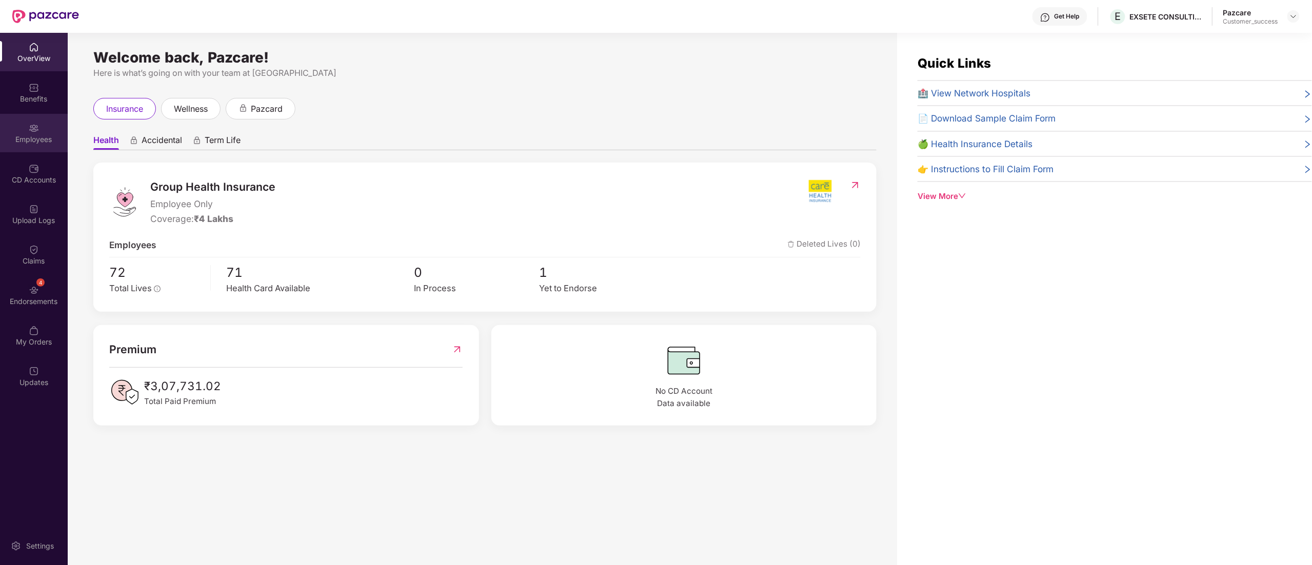
click at [33, 132] on img at bounding box center [34, 128] width 10 height 10
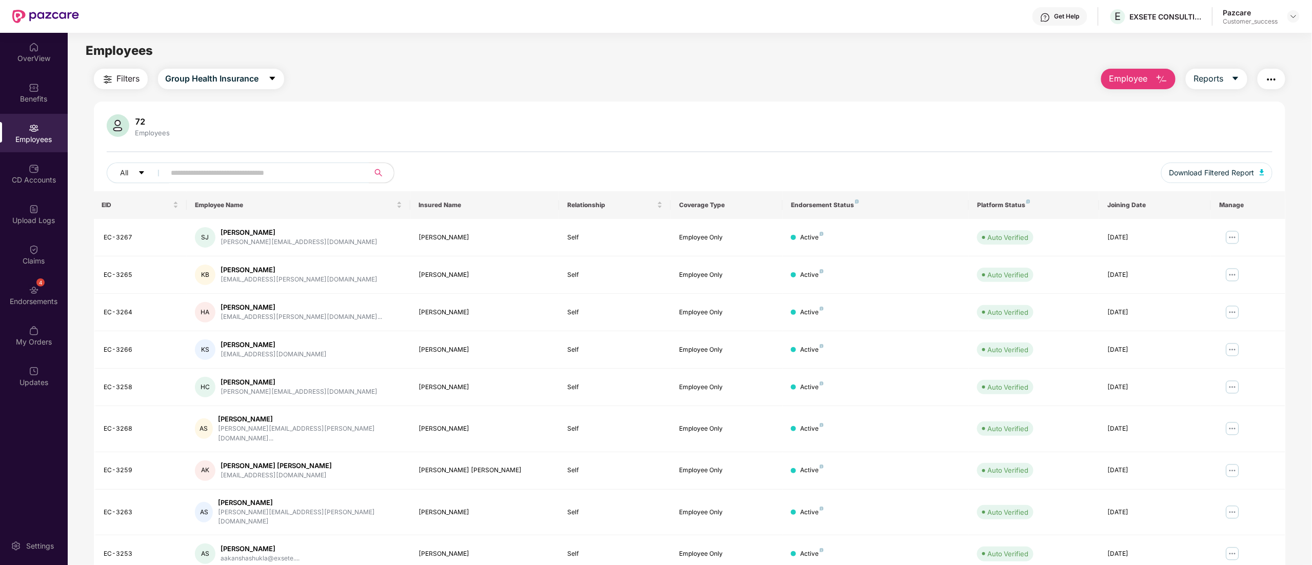
click at [1277, 74] on img "button" at bounding box center [1271, 79] width 12 height 12
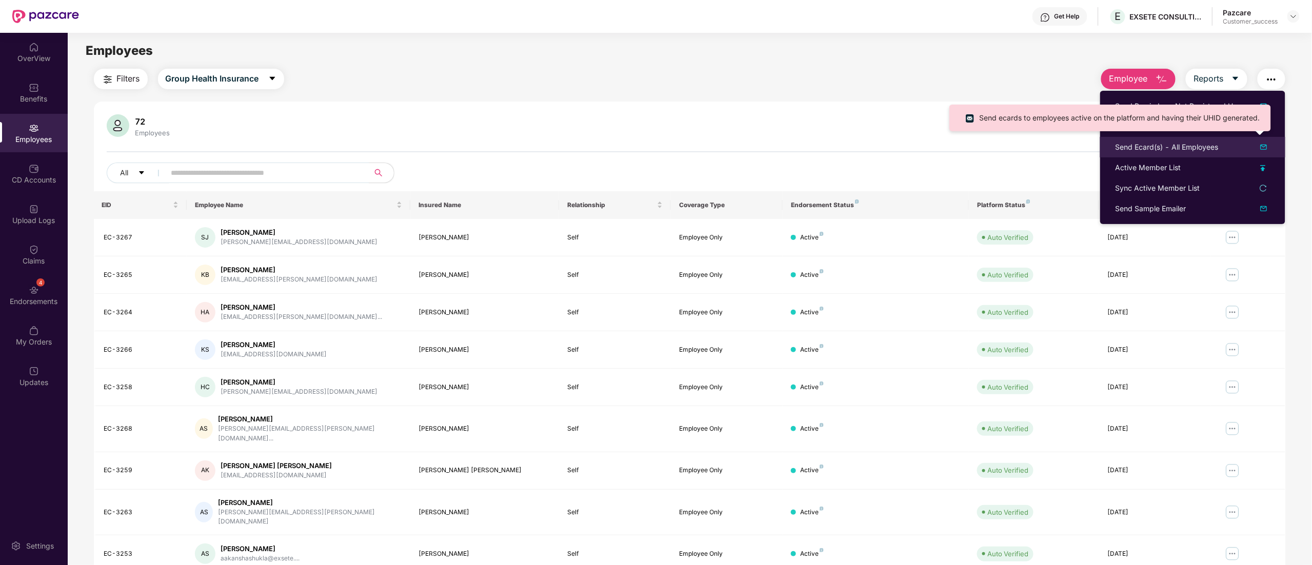
click at [1151, 145] on div "Send Ecard(s) - All Employees" at bounding box center [1166, 147] width 103 height 11
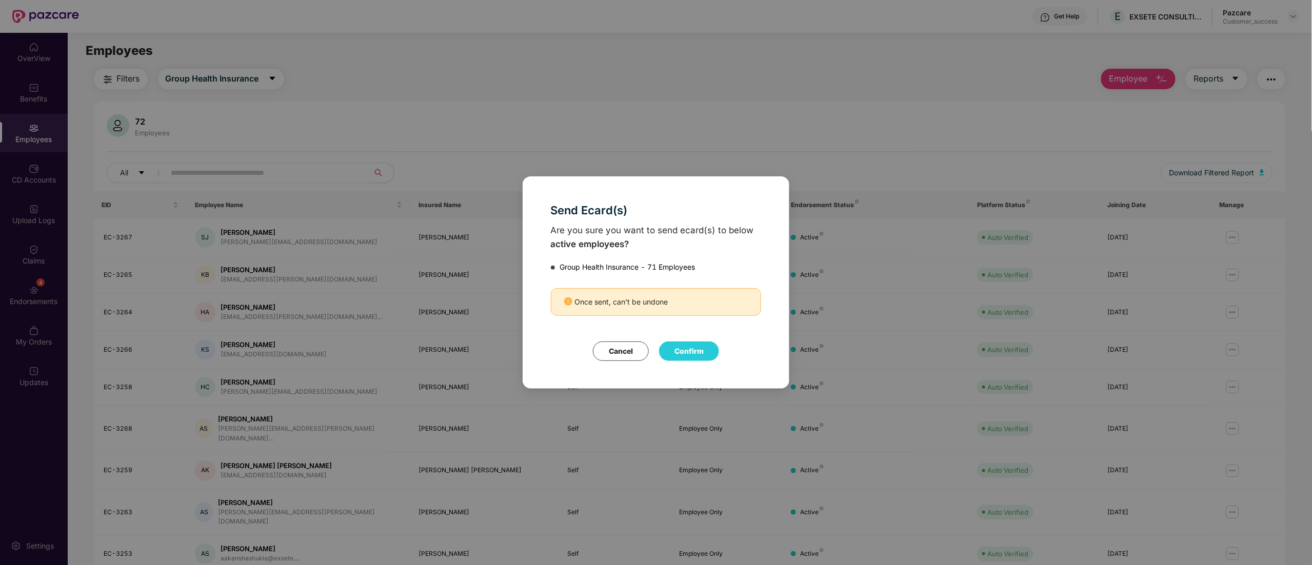
click at [686, 348] on button "Confirm" at bounding box center [689, 351] width 60 height 19
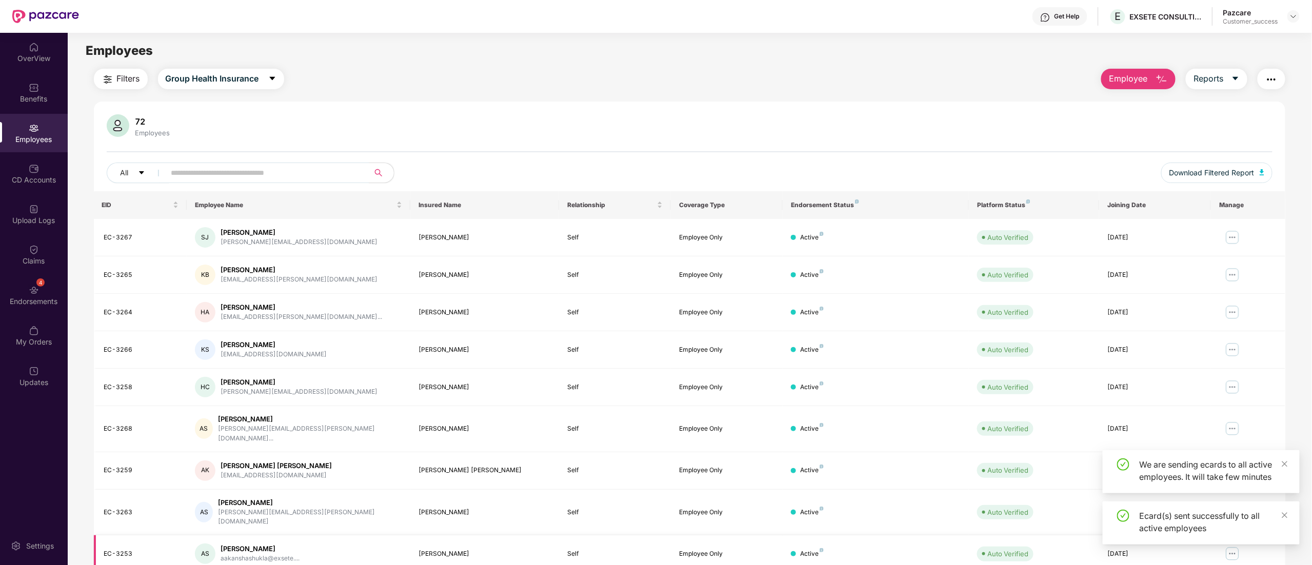
scroll to position [67, 0]
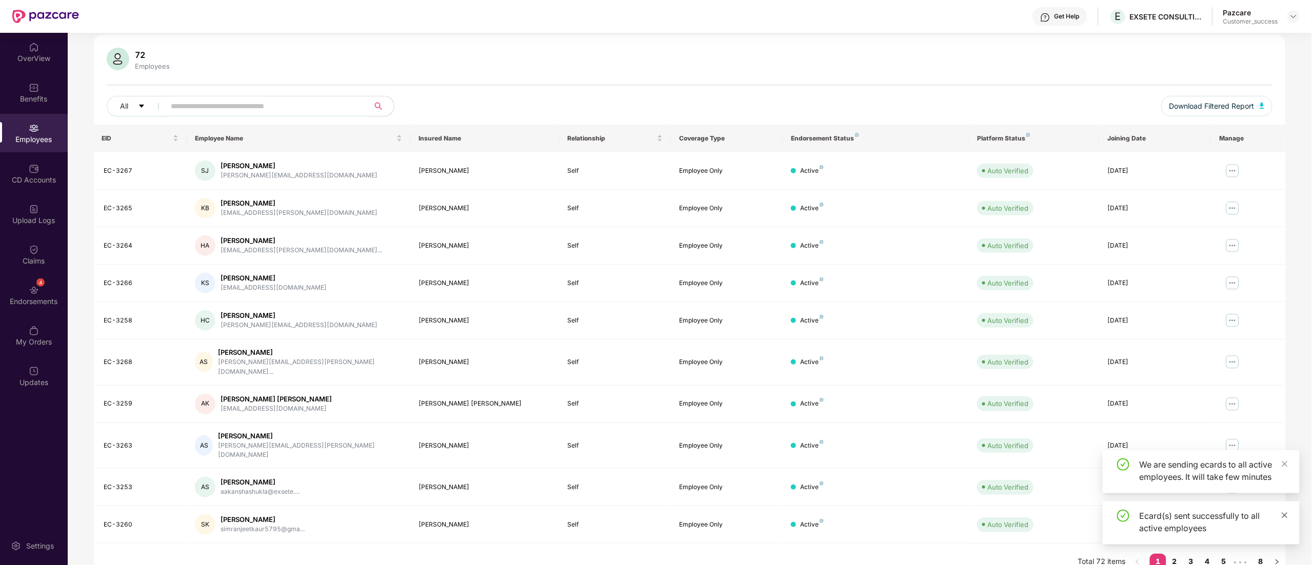
click at [1283, 395] on icon "close" at bounding box center [1284, 515] width 7 height 7
drag, startPoint x: 1284, startPoint y: 506, endPoint x: 1284, endPoint y: 514, distance: 8.2
click at [1284, 395] on div "We are sending ecards to all active employees. It will take few minutes" at bounding box center [1201, 523] width 197 height 43
click at [1284, 395] on icon "close" at bounding box center [1284, 515] width 7 height 7
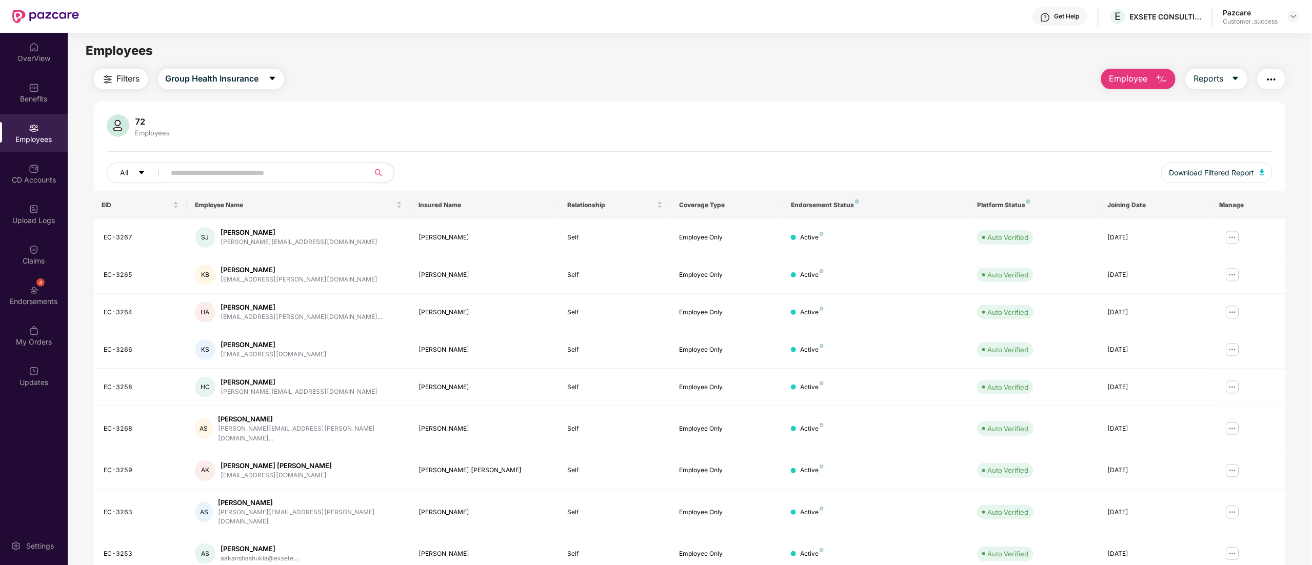
click at [117, 77] on span "Filters" at bounding box center [128, 78] width 23 height 13
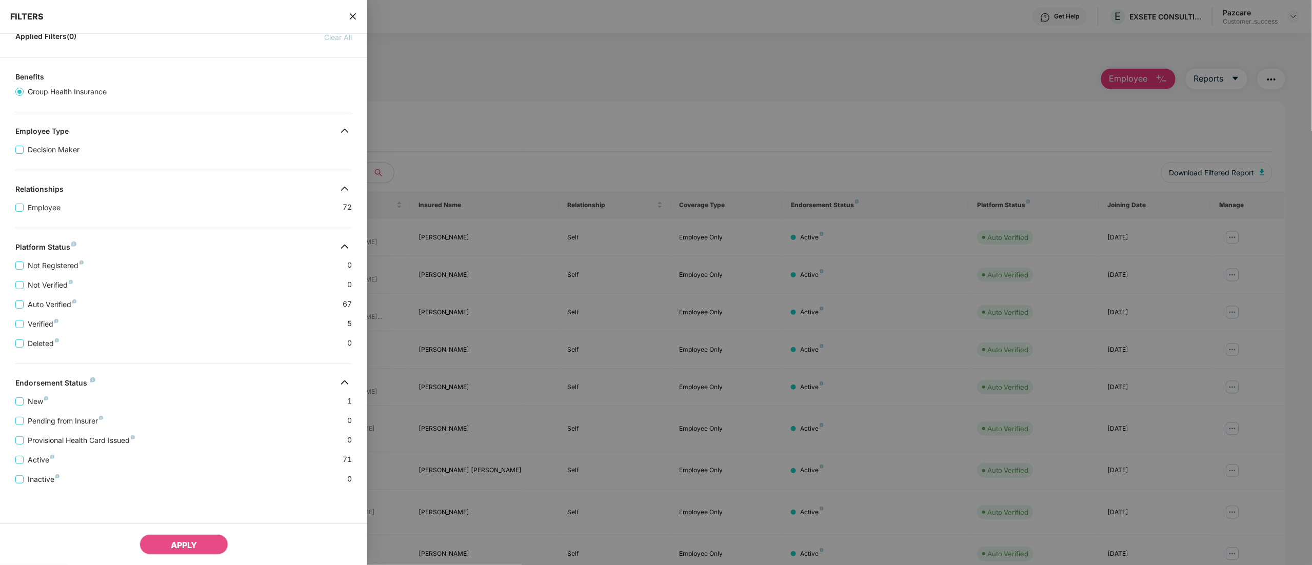
scroll to position [75, 0]
click at [200, 395] on button "APPLY" at bounding box center [183, 544] width 89 height 21
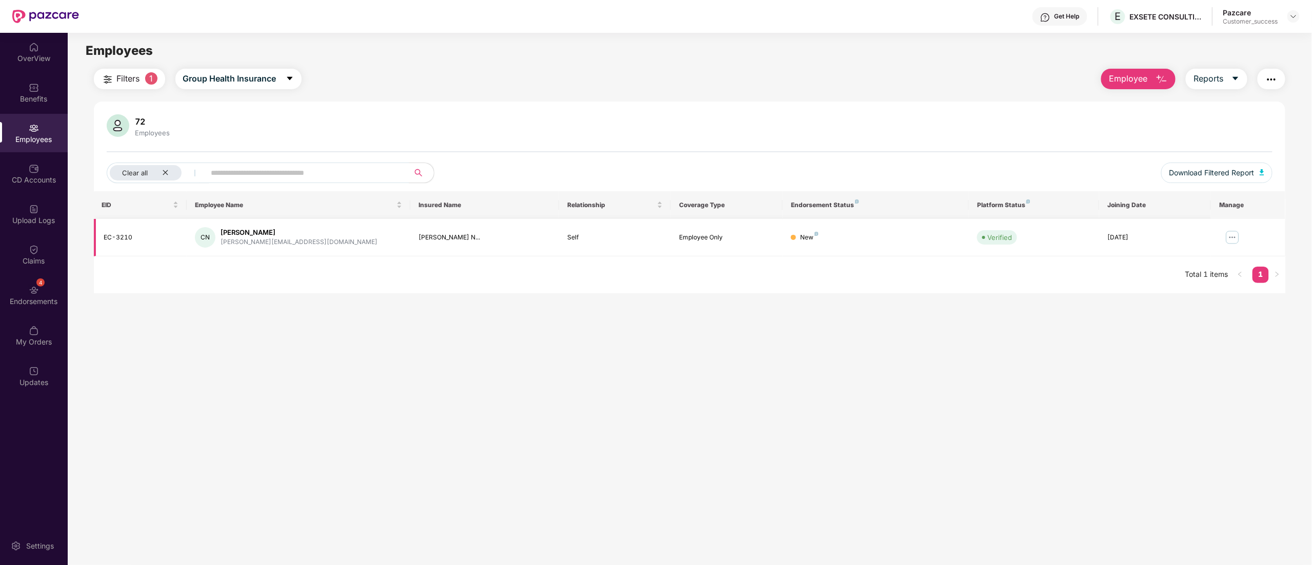
click at [1233, 236] on img at bounding box center [1232, 237] width 16 height 16
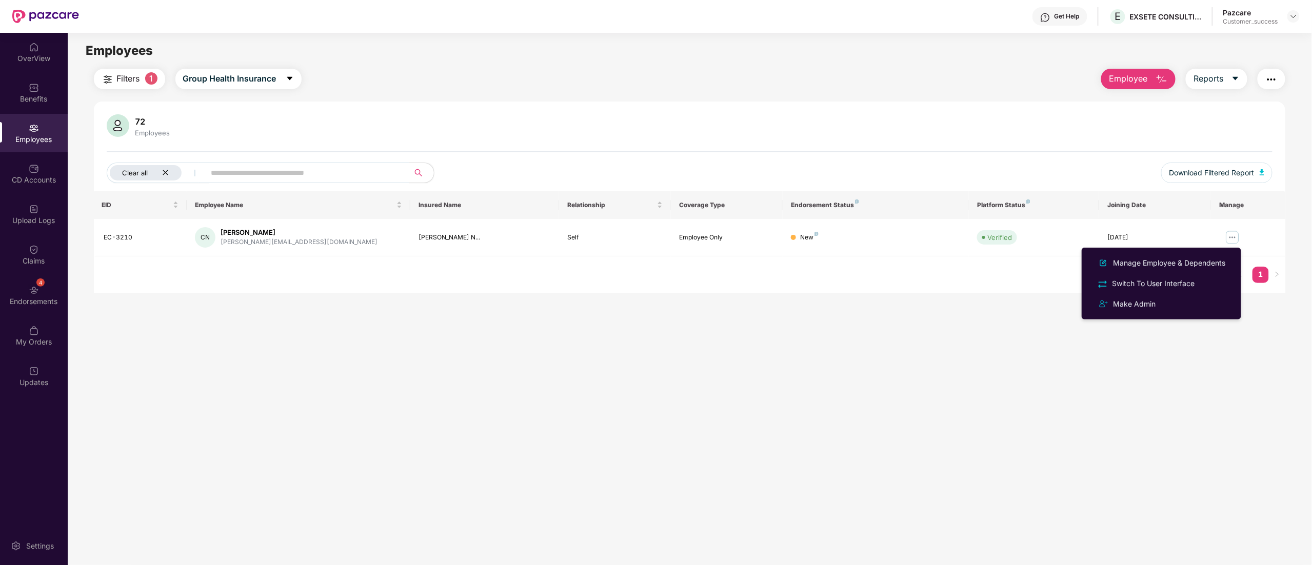
click at [163, 172] on icon "close" at bounding box center [165, 172] width 7 height 7
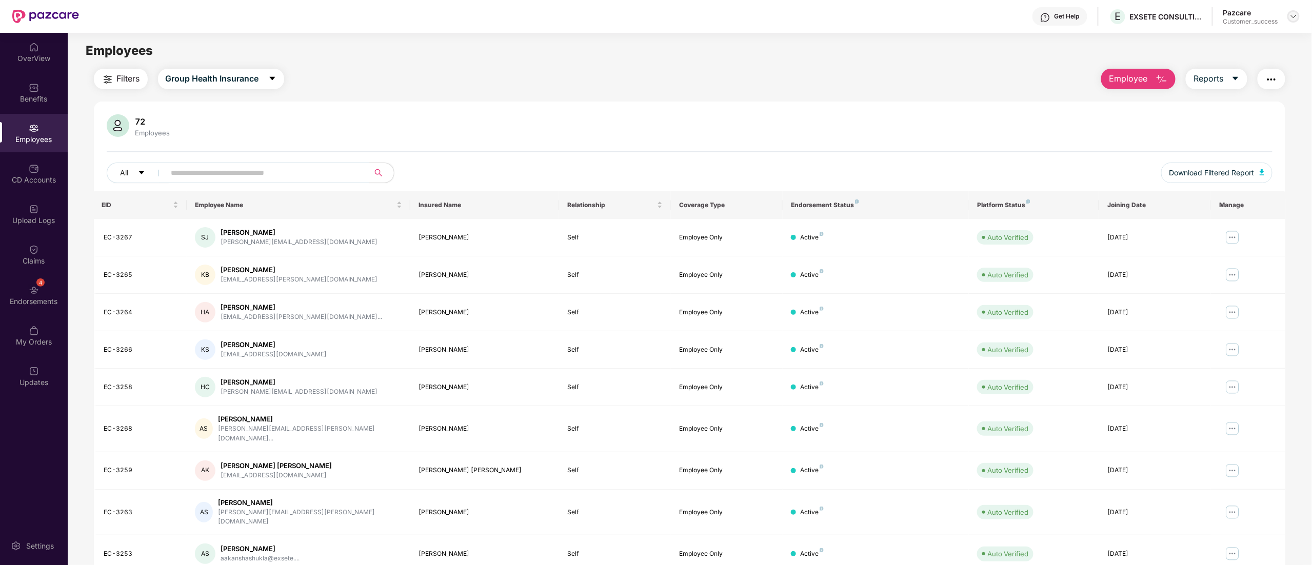
click at [1291, 12] on img at bounding box center [1293, 16] width 8 height 8
click at [1207, 36] on div "Switch to partner view" at bounding box center [1245, 41] width 133 height 20
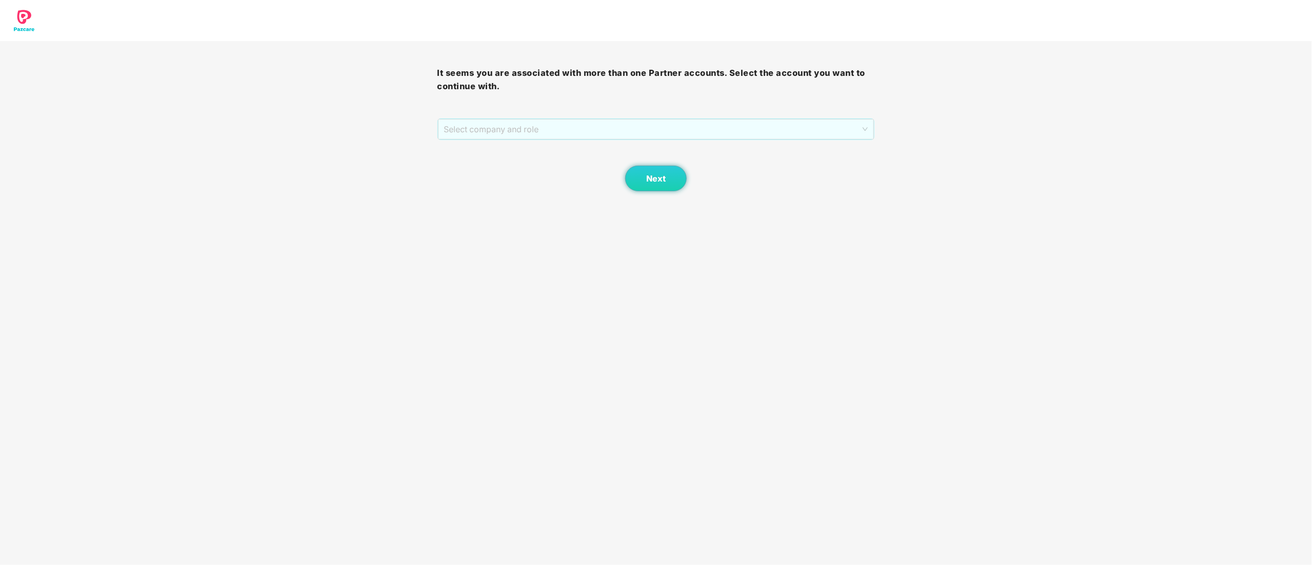
drag, startPoint x: 492, startPoint y: 123, endPoint x: 489, endPoint y: 155, distance: 33.0
click at [493, 125] on span "Select company and role" at bounding box center [656, 128] width 424 height 19
click at [489, 168] on div "Pazcare - CUSTOMER_SUCCESS" at bounding box center [656, 166] width 425 height 11
click at [636, 182] on button "Next" at bounding box center [656, 179] width 62 height 26
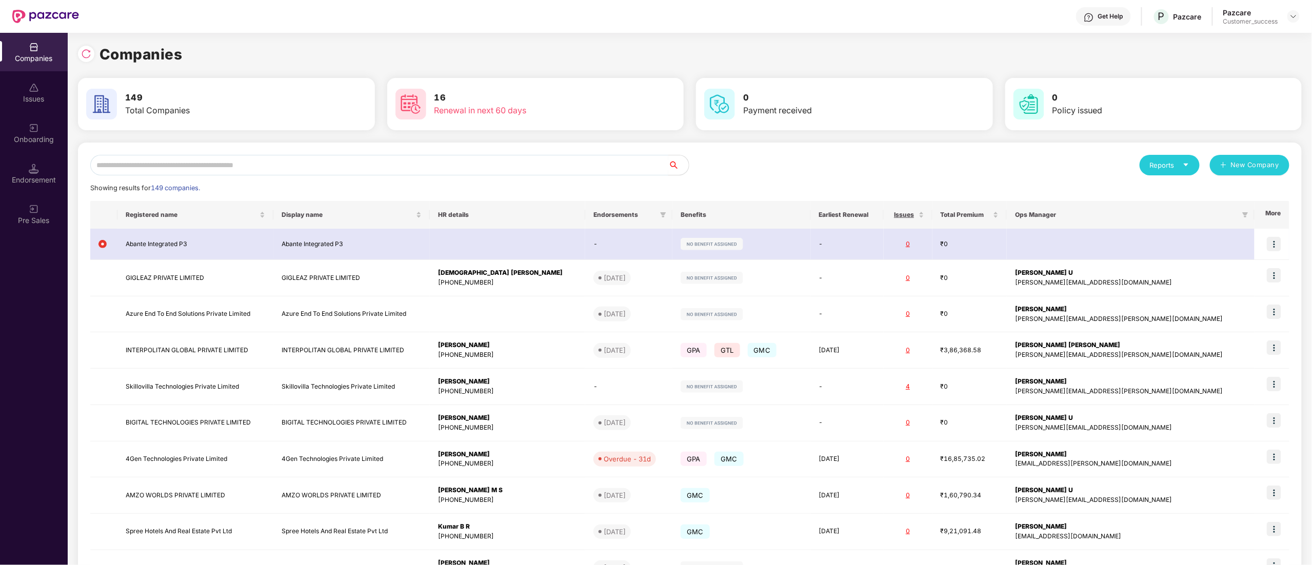
click at [176, 163] on input "text" at bounding box center [379, 165] width 578 height 21
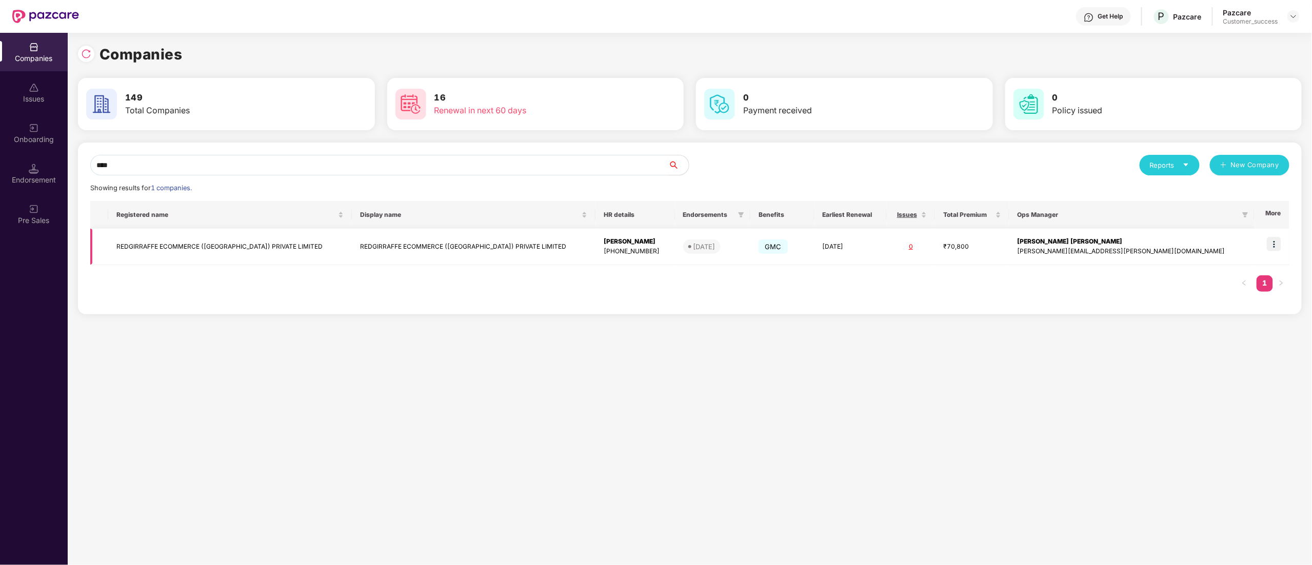
type input "****"
click at [1278, 245] on img at bounding box center [1274, 244] width 14 height 14
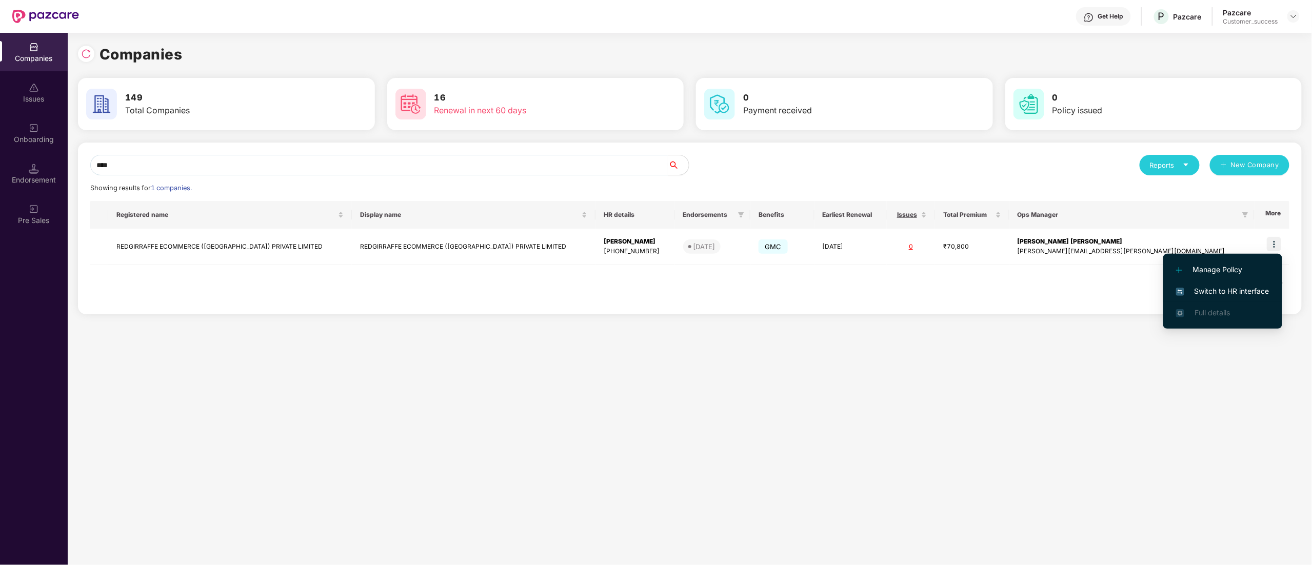
click at [1252, 286] on span "Switch to HR interface" at bounding box center [1222, 291] width 93 height 11
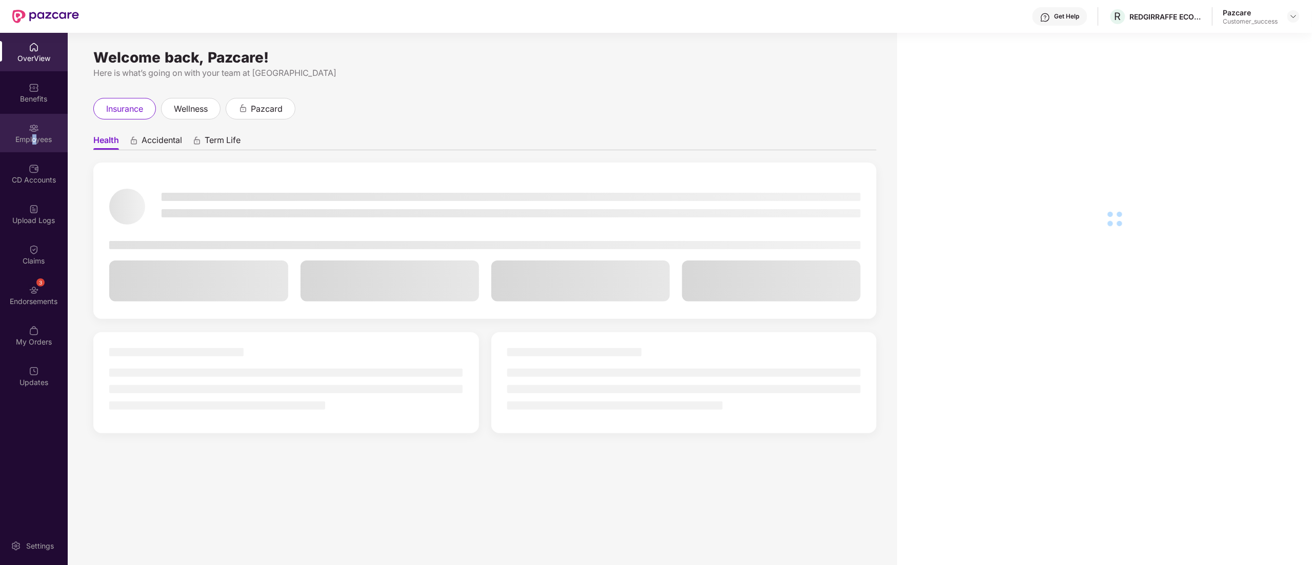
click at [34, 141] on div "Employees" at bounding box center [34, 139] width 68 height 10
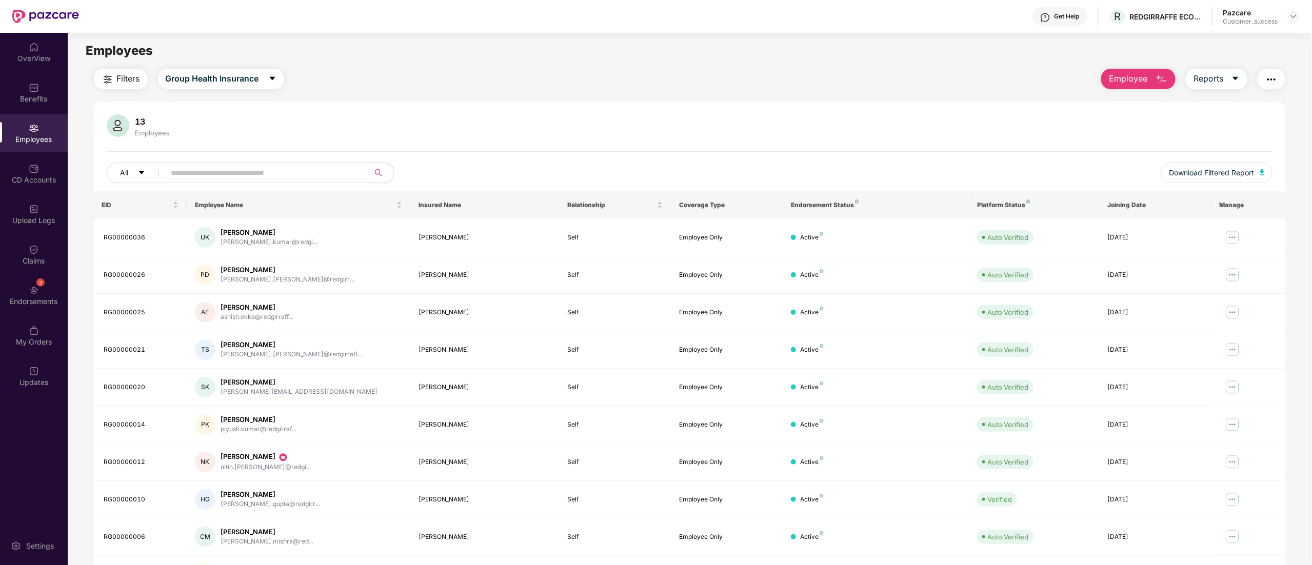
click at [1271, 79] on img "button" at bounding box center [1271, 79] width 12 height 12
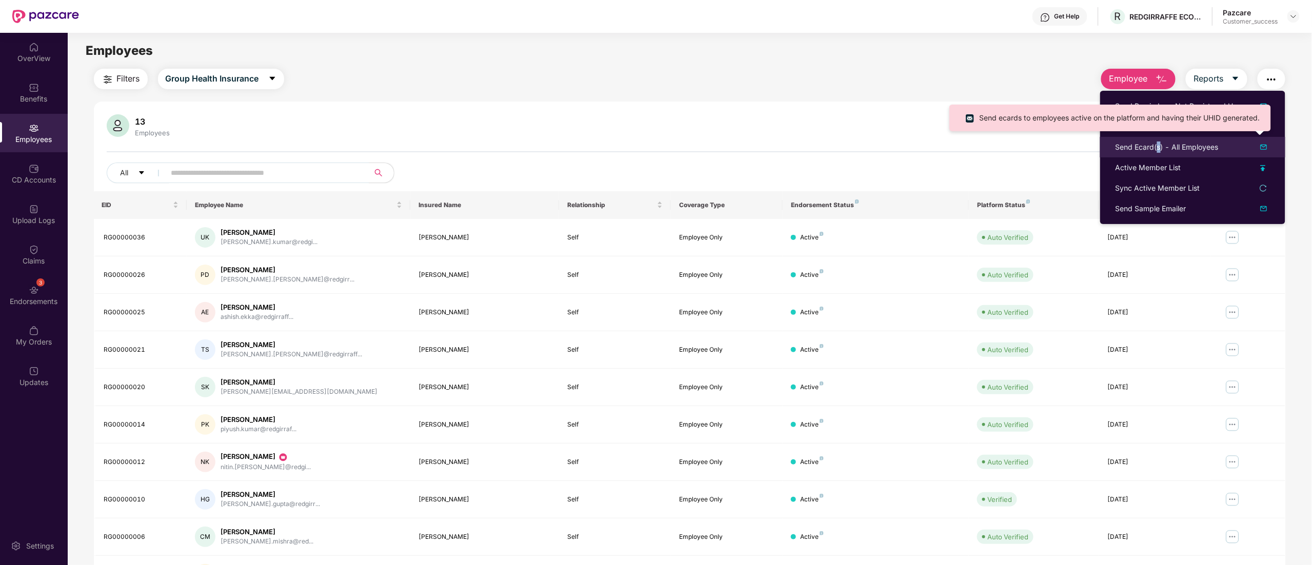
click at [1159, 143] on div "Send Ecard(s) - All Employees" at bounding box center [1166, 147] width 103 height 11
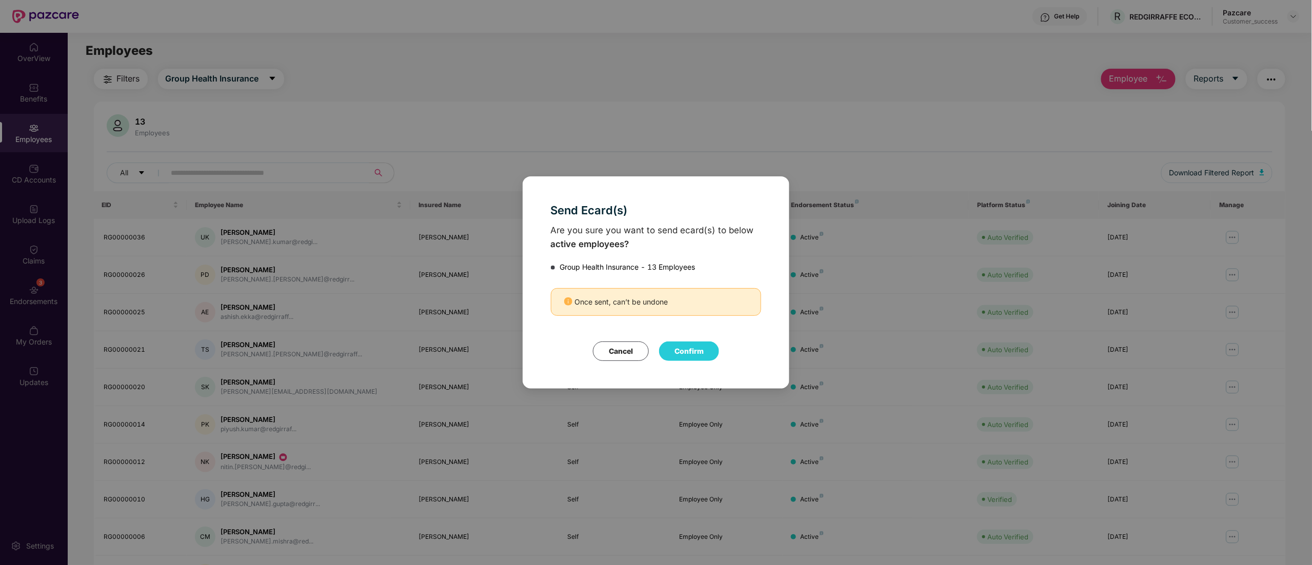
click at [688, 352] on button "Confirm" at bounding box center [689, 351] width 60 height 19
